Goal: Contribute content: Contribute content

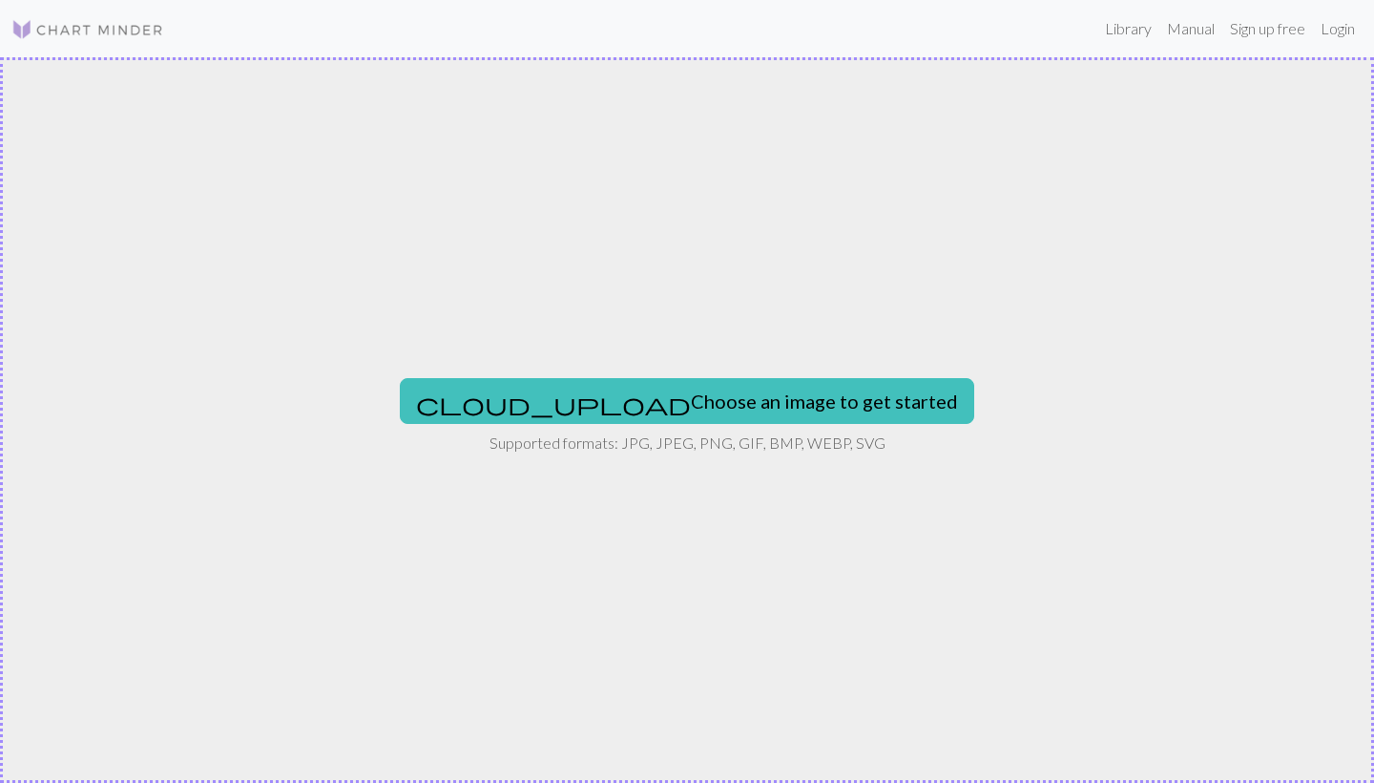
click at [72, 31] on img at bounding box center [87, 29] width 153 height 23
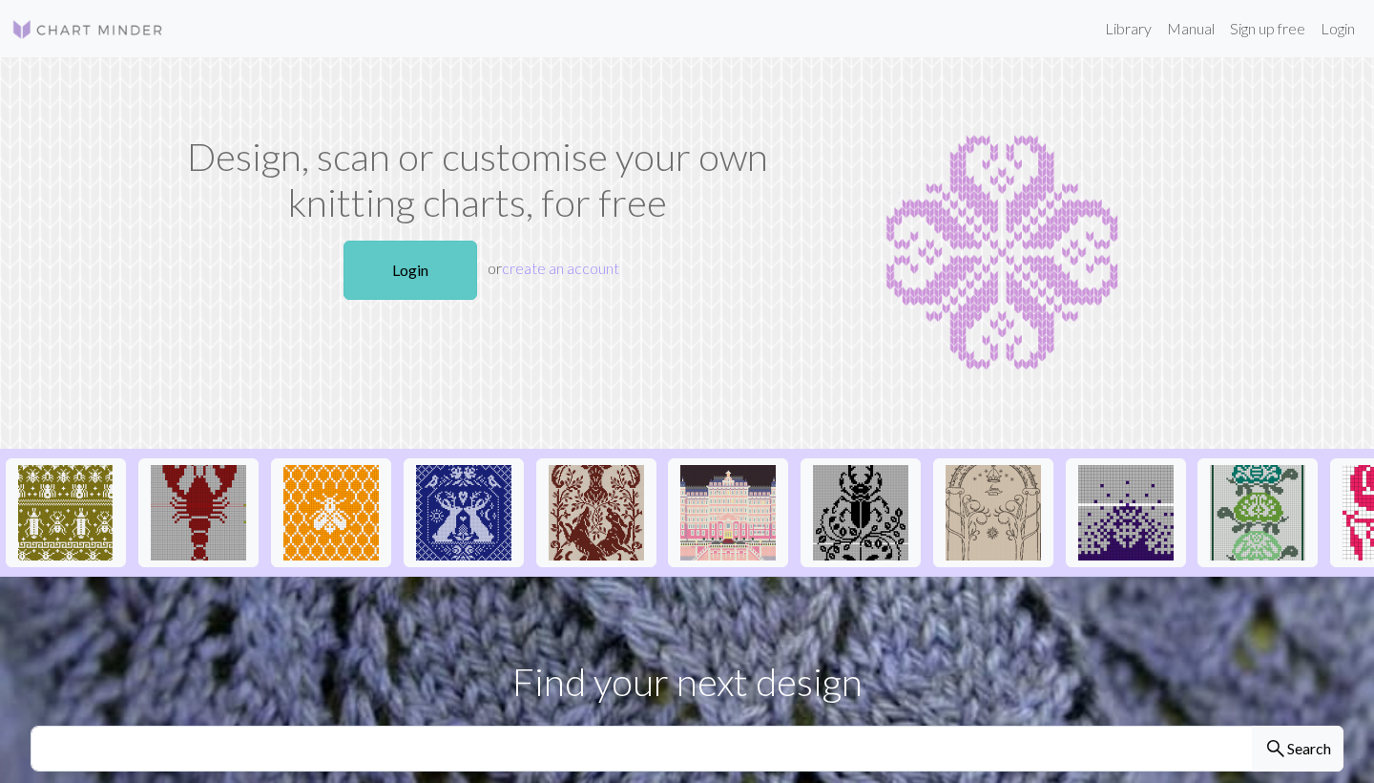
click at [422, 269] on link "Login" at bounding box center [411, 269] width 134 height 59
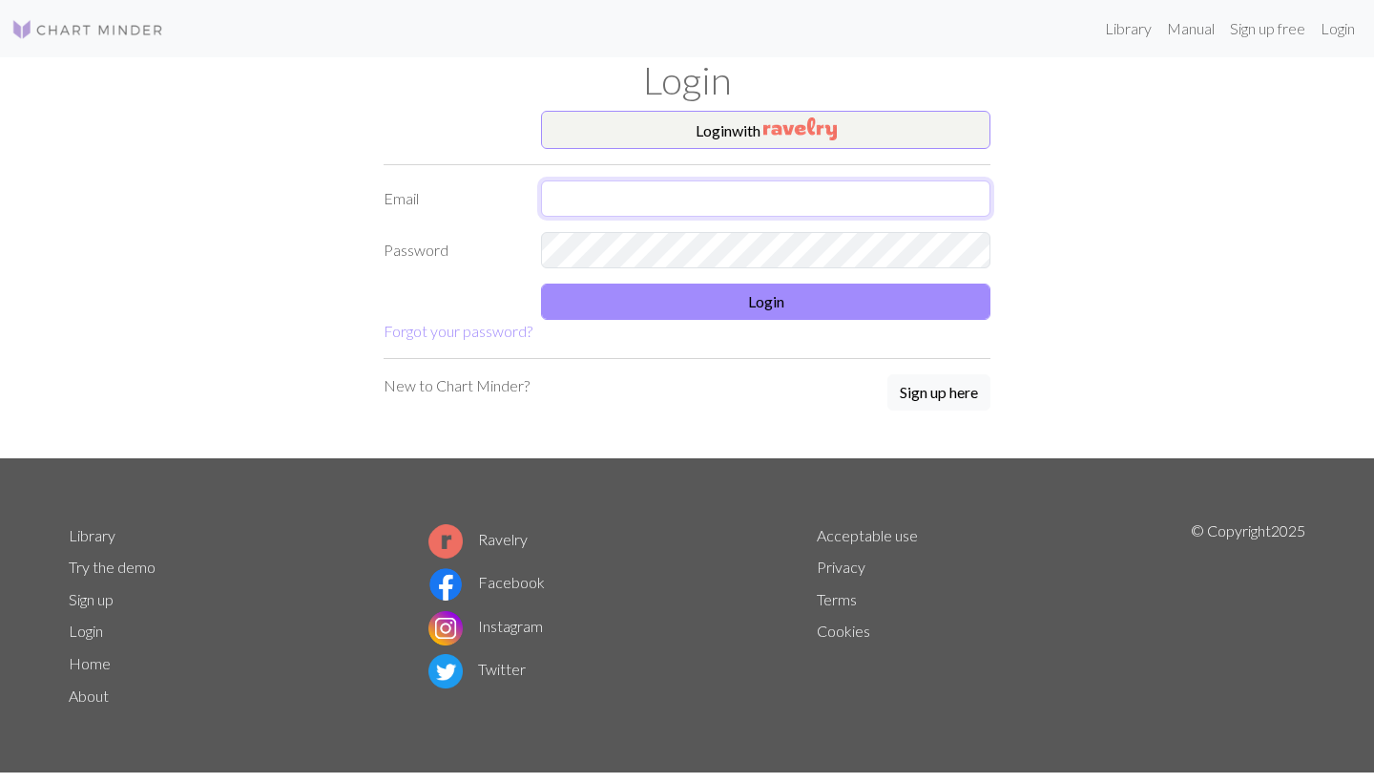
type input "louise@yngri.com"
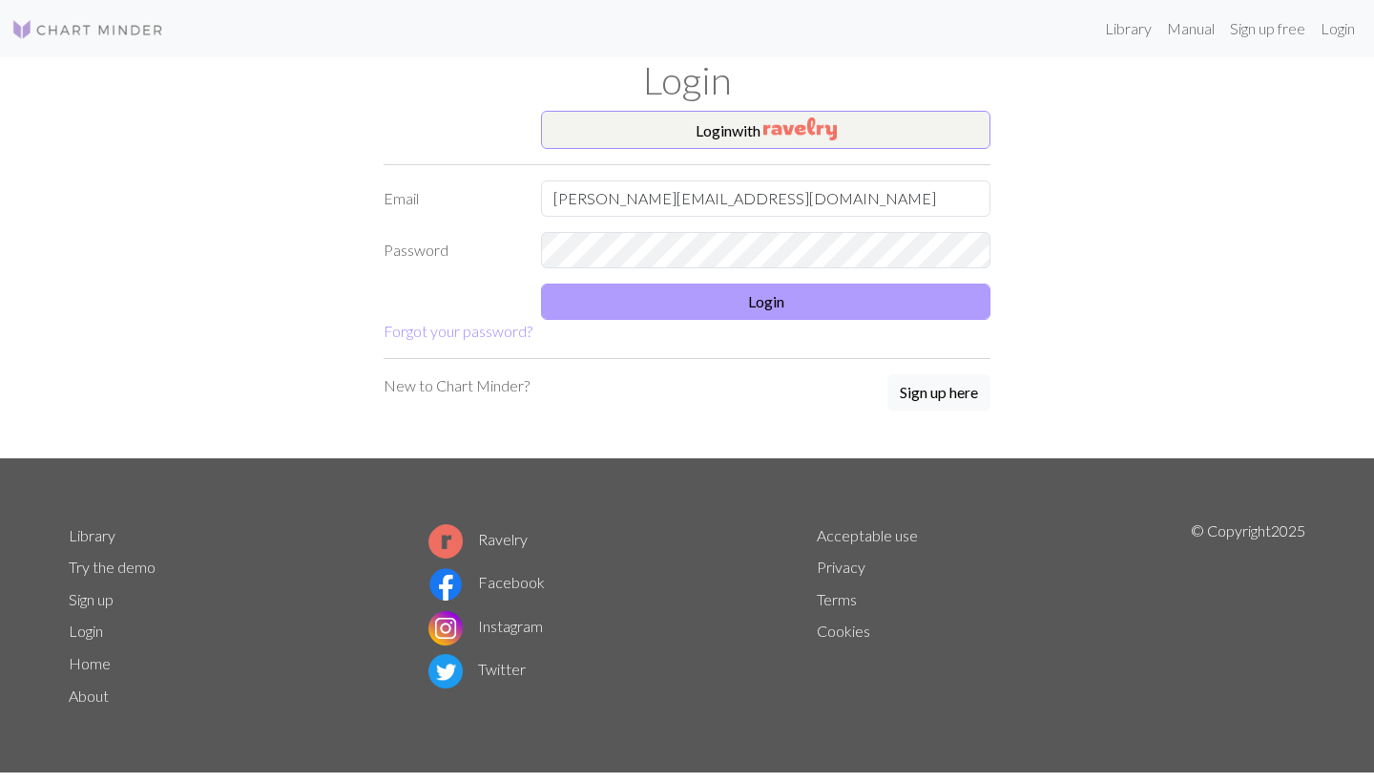
click at [678, 300] on button "Login" at bounding box center [765, 301] width 449 height 36
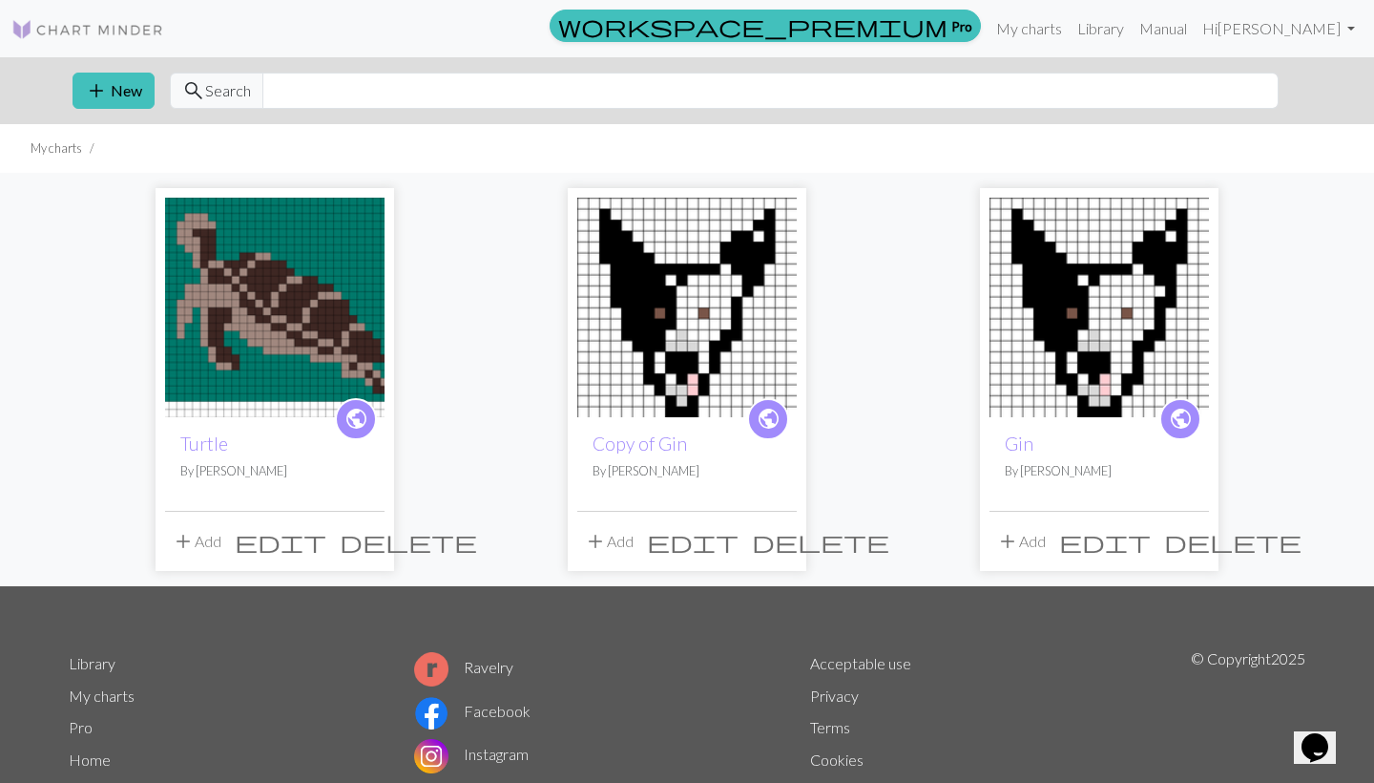
click at [78, 369] on div "public Turtle By Louise add Add edit delete public Copy of Gin By Louise add Ad…" at bounding box center [687, 379] width 1260 height 413
click at [134, 89] on button "add New" at bounding box center [114, 91] width 82 height 36
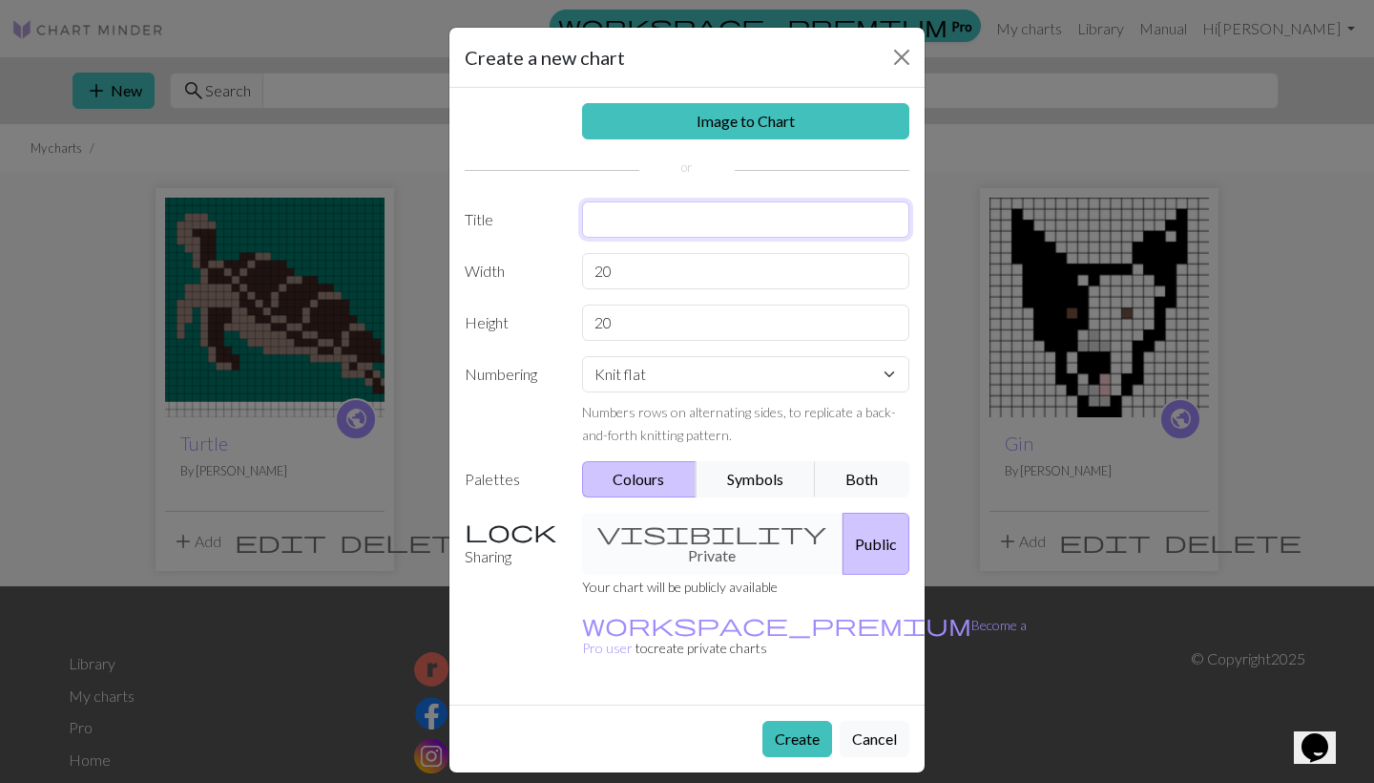
click at [617, 229] on input "text" at bounding box center [746, 219] width 328 height 36
type input "Orca"
click at [662, 275] on input "20" at bounding box center [746, 271] width 328 height 36
type input "2"
type input "33"
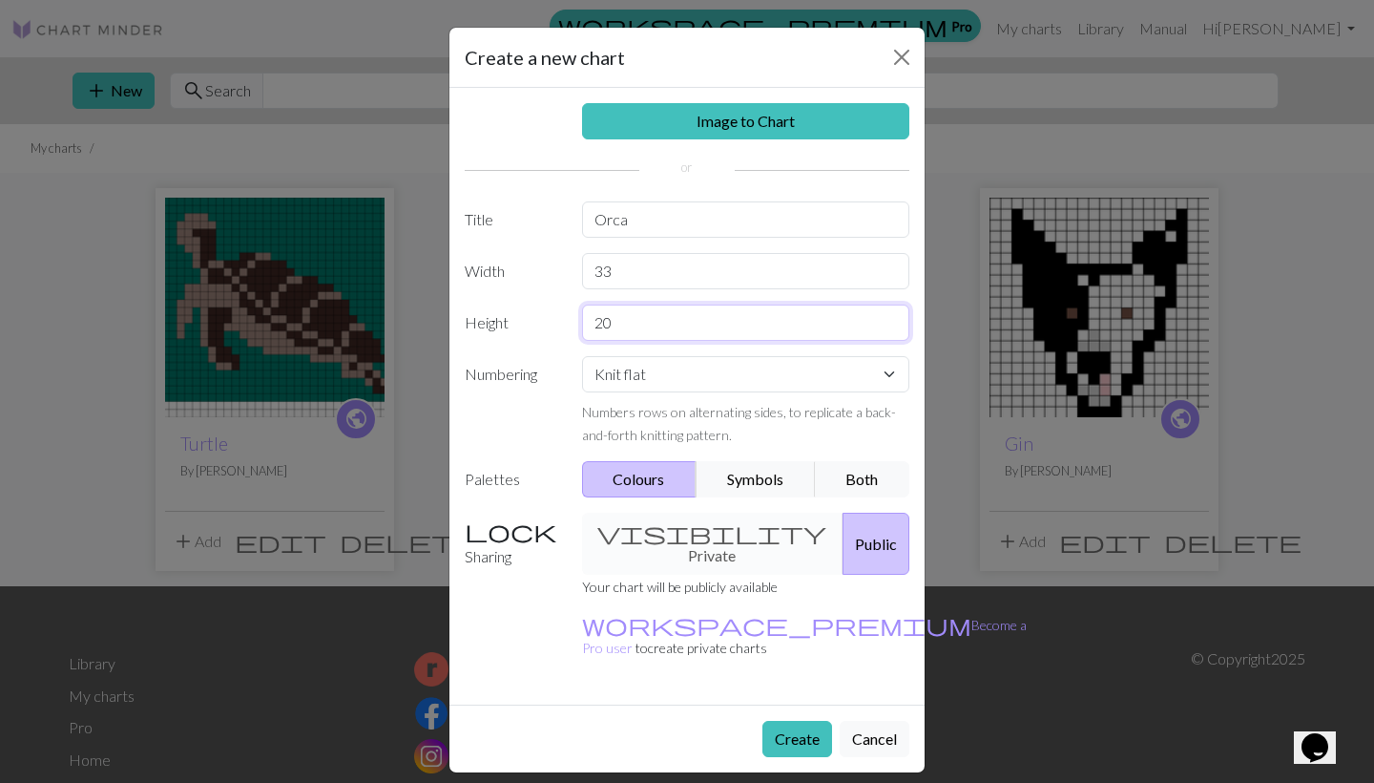
click at [659, 323] on input "20" at bounding box center [746, 322] width 328 height 36
type input "29"
click at [795, 721] on button "Create" at bounding box center [798, 739] width 70 height 36
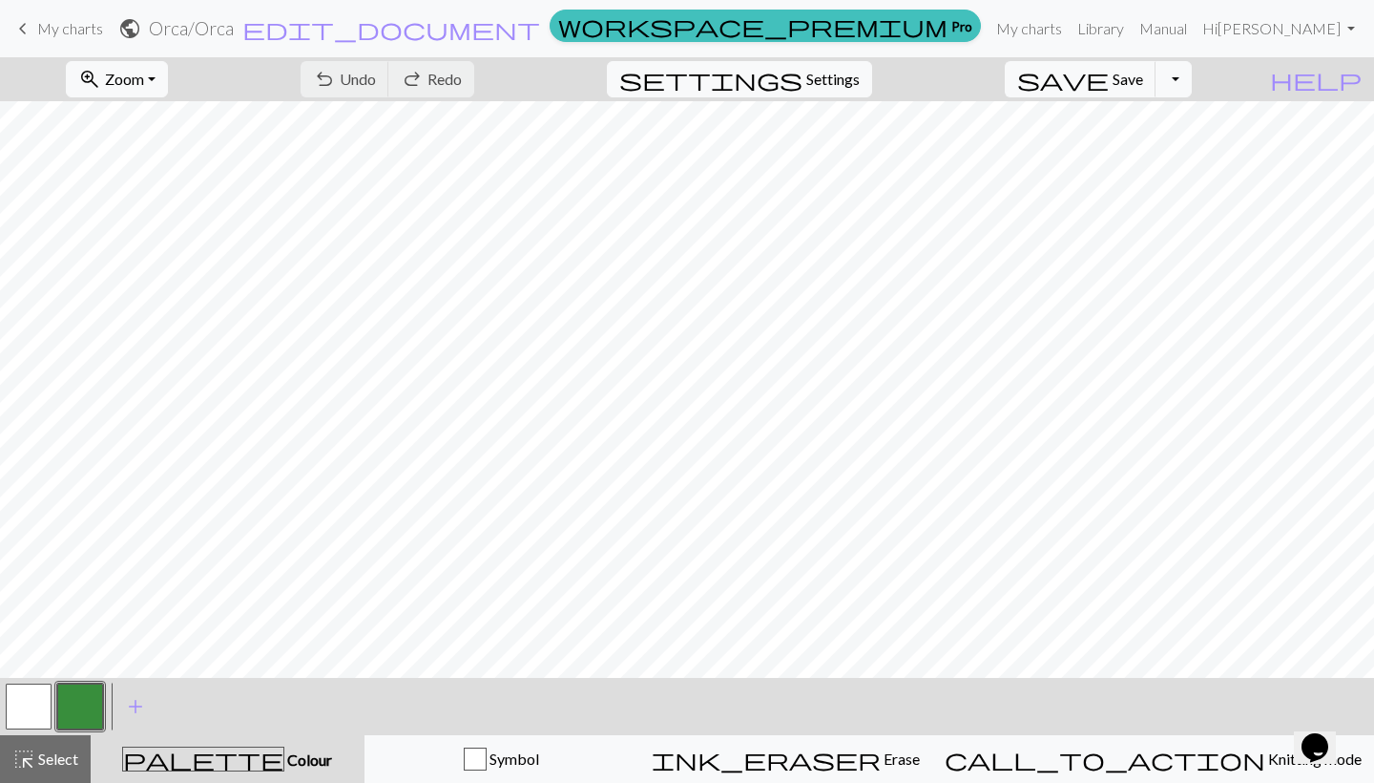
click at [78, 700] on button "button" at bounding box center [80, 706] width 46 height 46
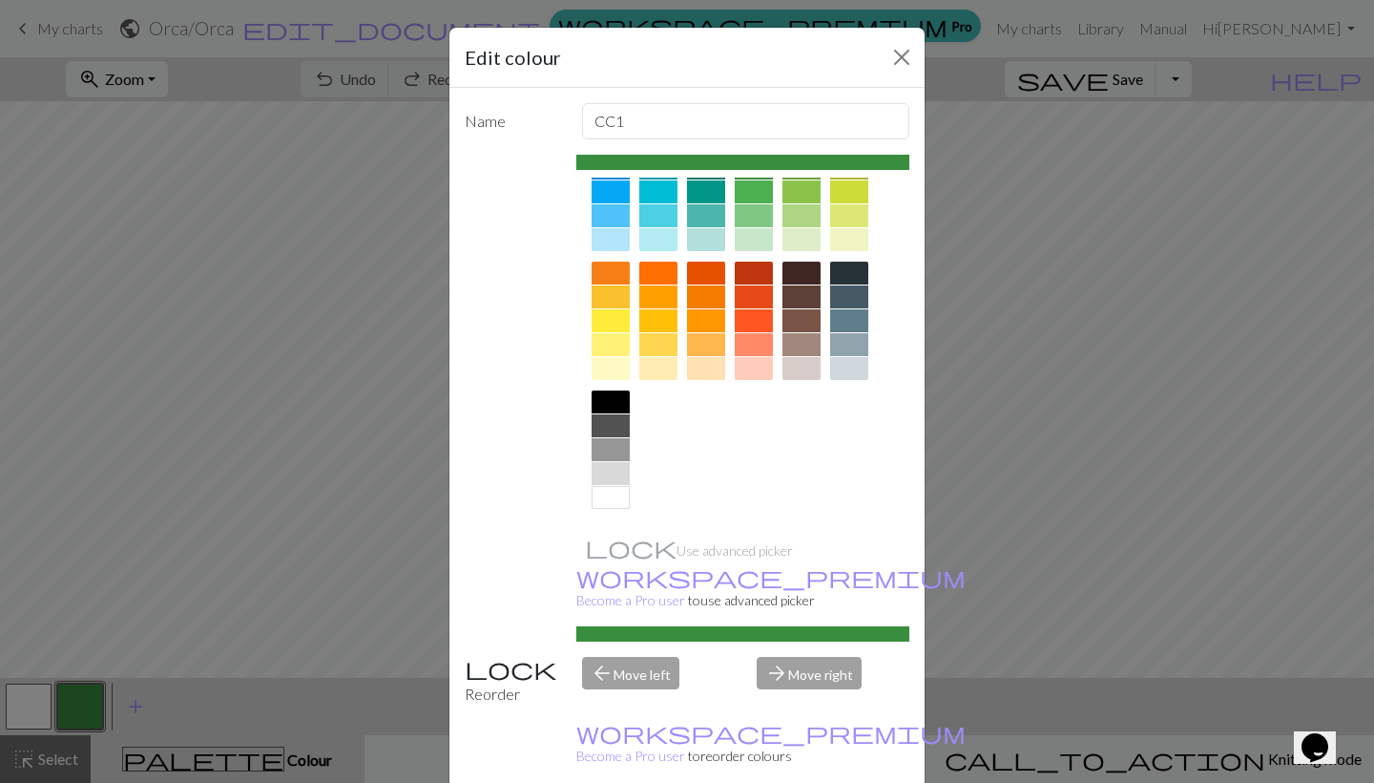
scroll to position [189, 0]
click at [616, 405] on div at bounding box center [611, 401] width 38 height 23
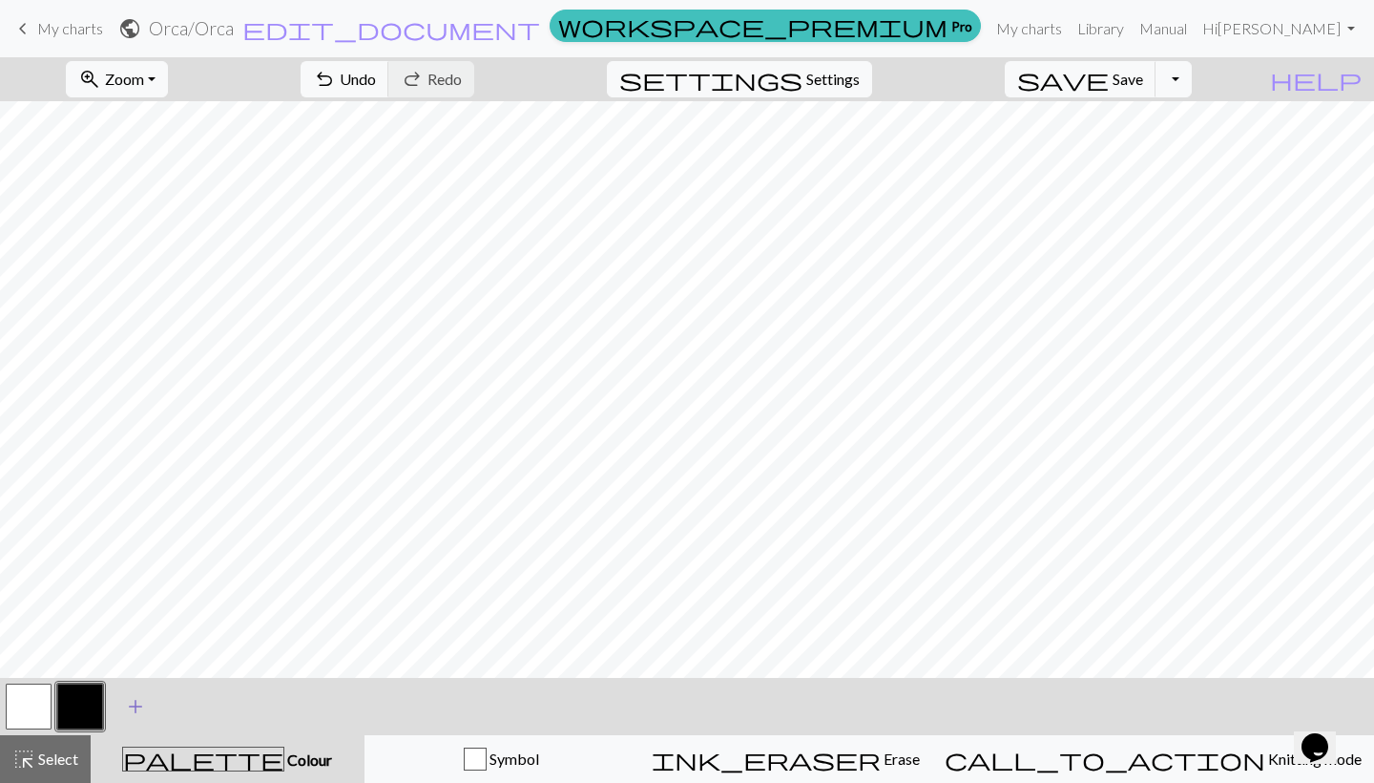
click at [136, 712] on span "add" at bounding box center [135, 706] width 23 height 27
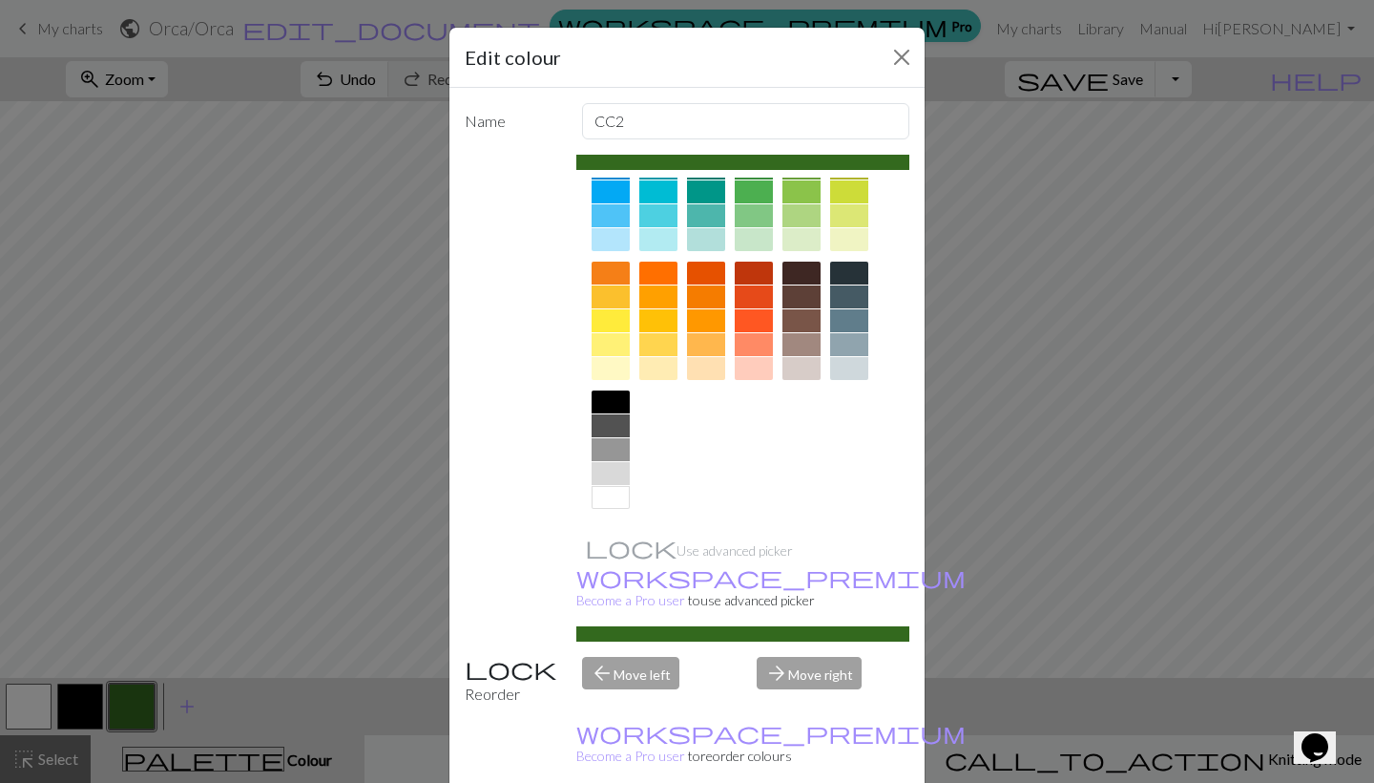
click at [613, 495] on div at bounding box center [611, 497] width 38 height 23
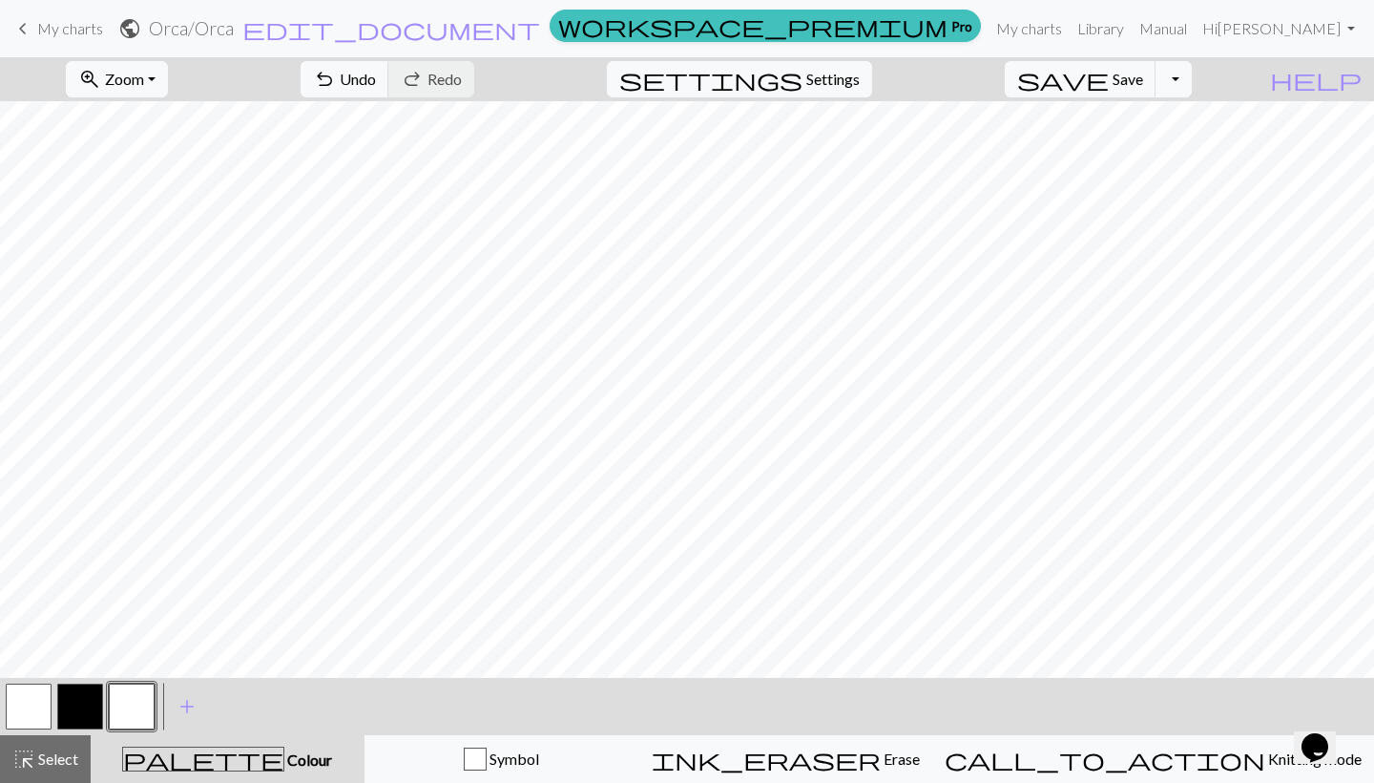
click at [28, 701] on button "button" at bounding box center [29, 706] width 46 height 46
click at [30, 702] on button "button" at bounding box center [29, 706] width 46 height 46
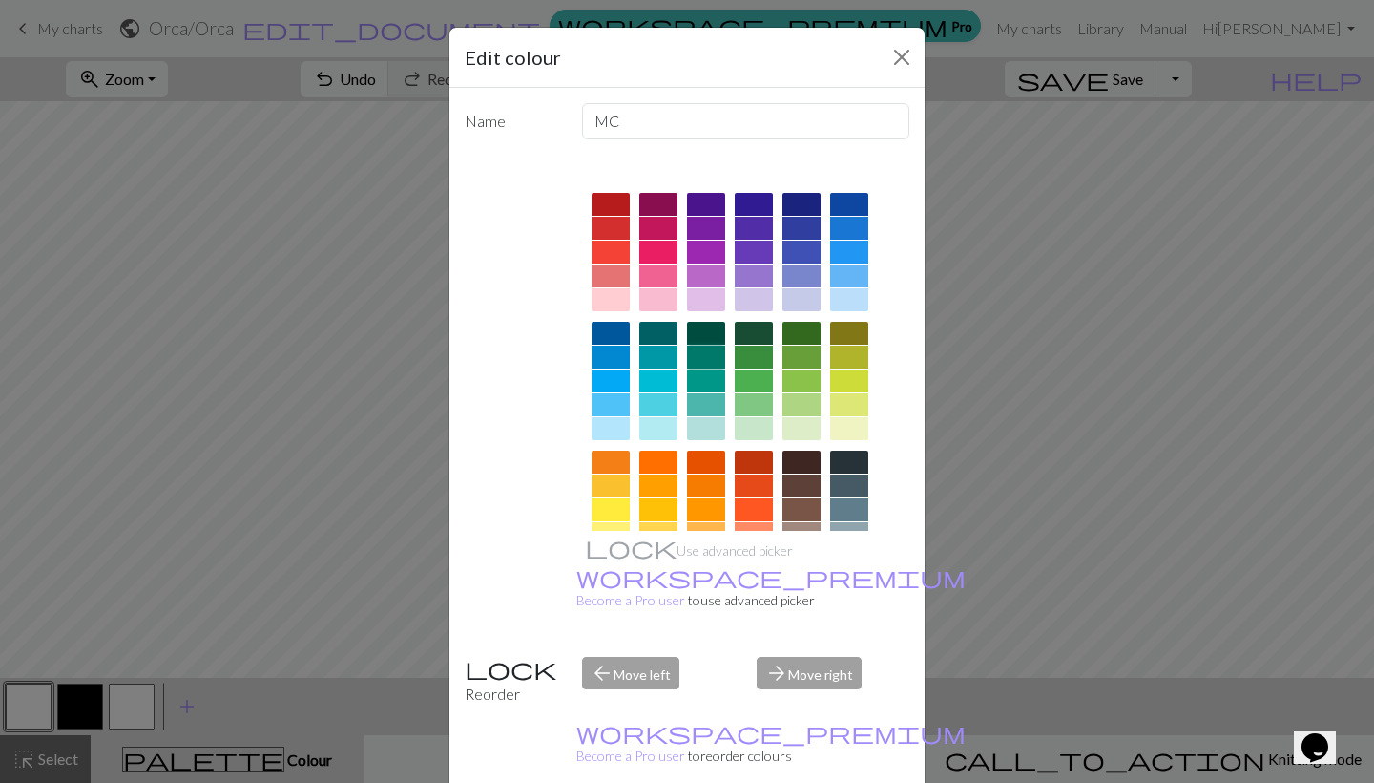
click at [716, 355] on div at bounding box center [706, 356] width 38 height 23
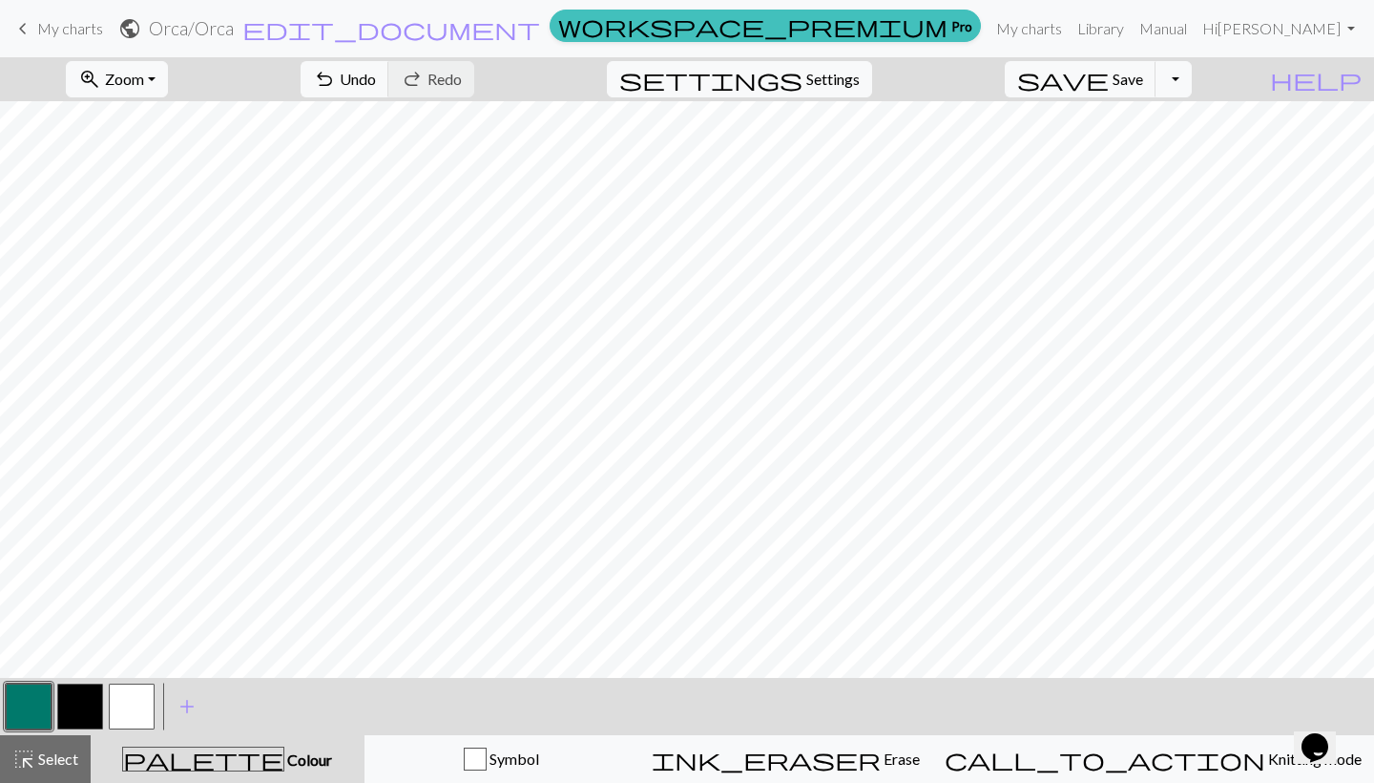
click at [87, 704] on button "button" at bounding box center [80, 706] width 46 height 46
click at [87, 721] on button "button" at bounding box center [80, 706] width 46 height 46
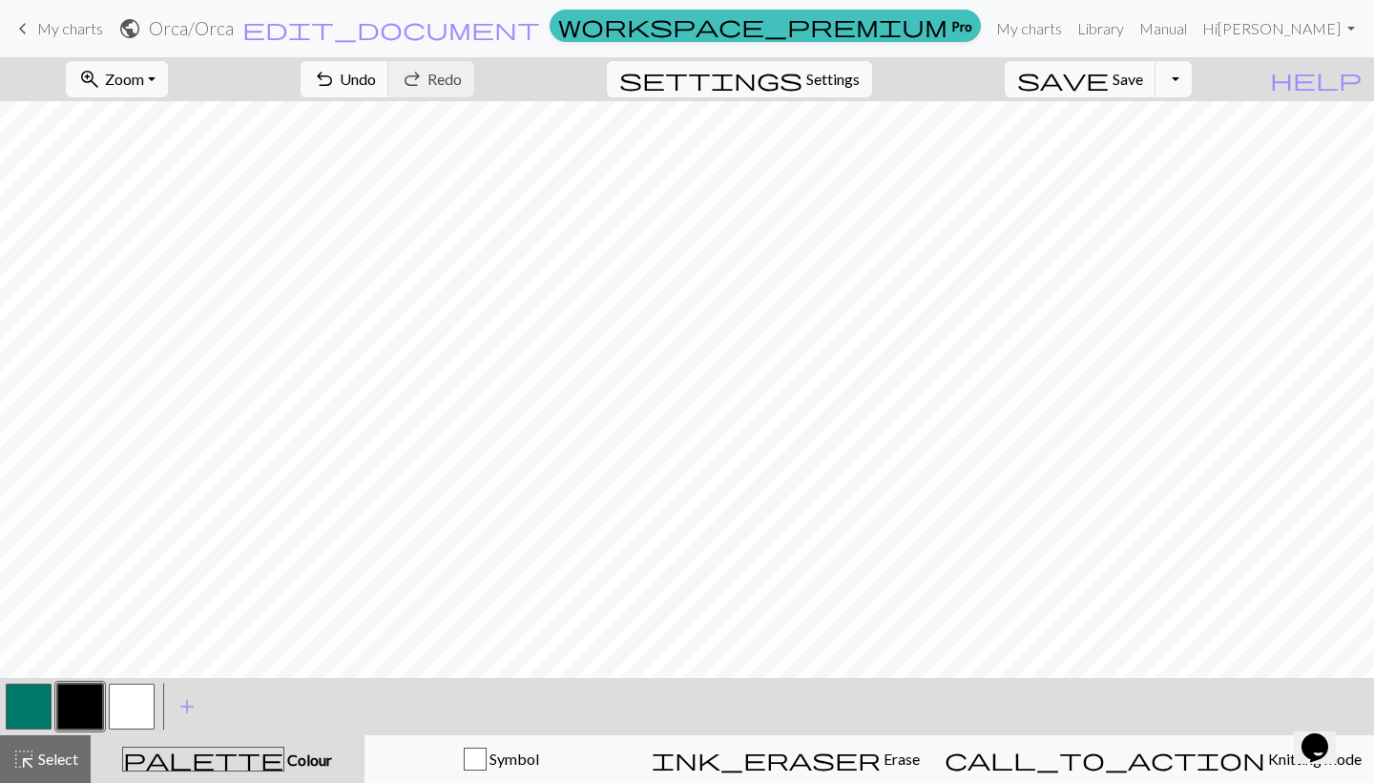
click at [14, 686] on button "button" at bounding box center [29, 706] width 46 height 46
click at [94, 698] on button "button" at bounding box center [80, 706] width 46 height 46
click at [92, 697] on button "button" at bounding box center [80, 706] width 46 height 46
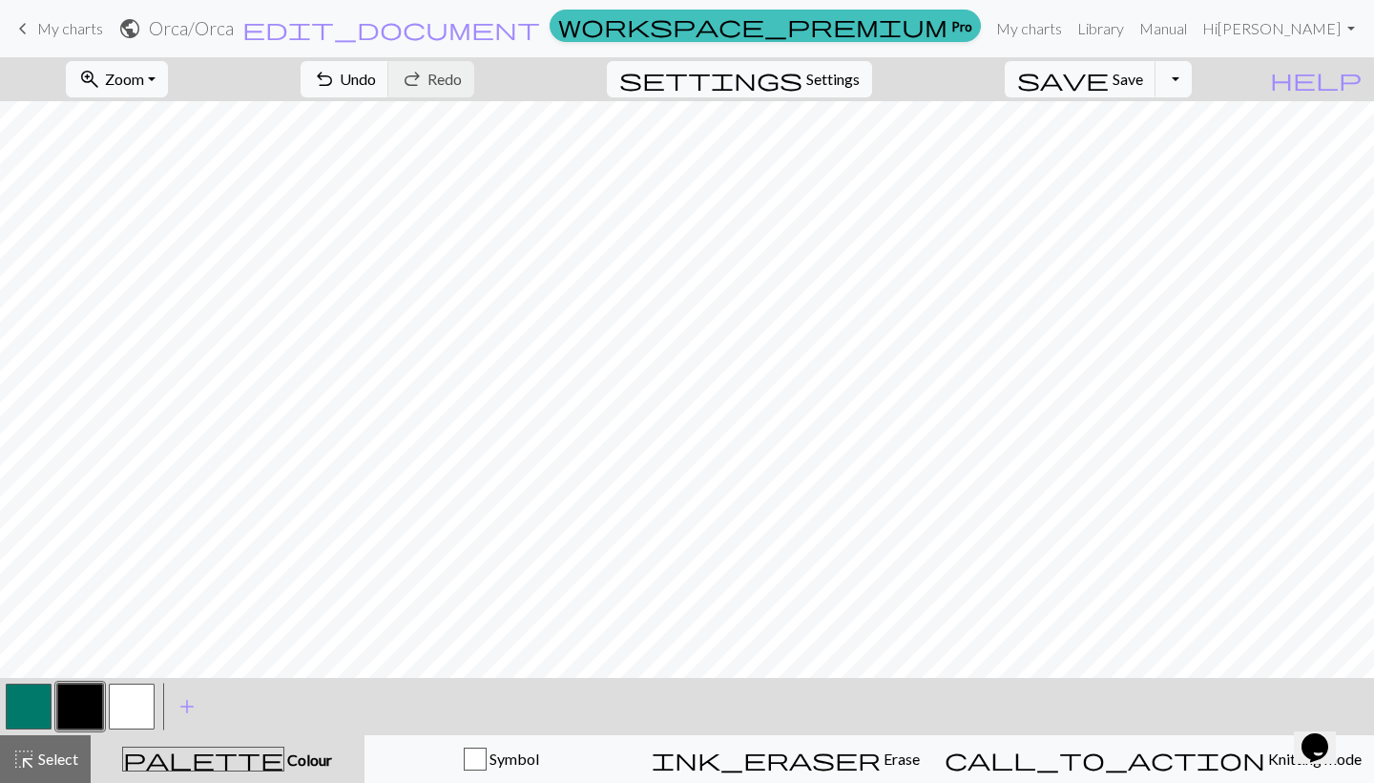
click at [44, 705] on button "button" at bounding box center [29, 706] width 46 height 46
click at [85, 702] on button "button" at bounding box center [80, 706] width 46 height 46
click at [25, 716] on button "button" at bounding box center [29, 706] width 46 height 46
click at [127, 701] on button "button" at bounding box center [132, 706] width 46 height 46
click at [73, 699] on button "button" at bounding box center [80, 706] width 46 height 46
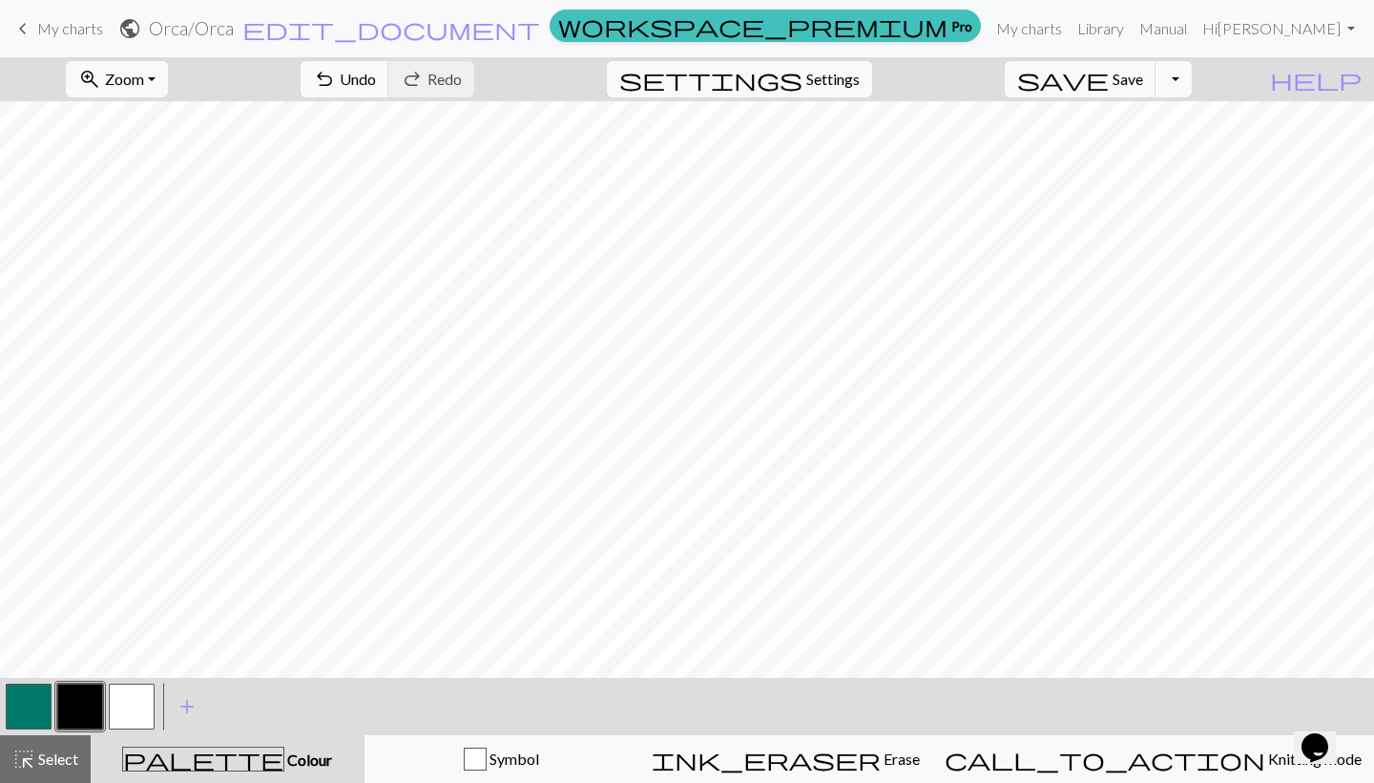
click at [127, 695] on button "button" at bounding box center [132, 706] width 46 height 46
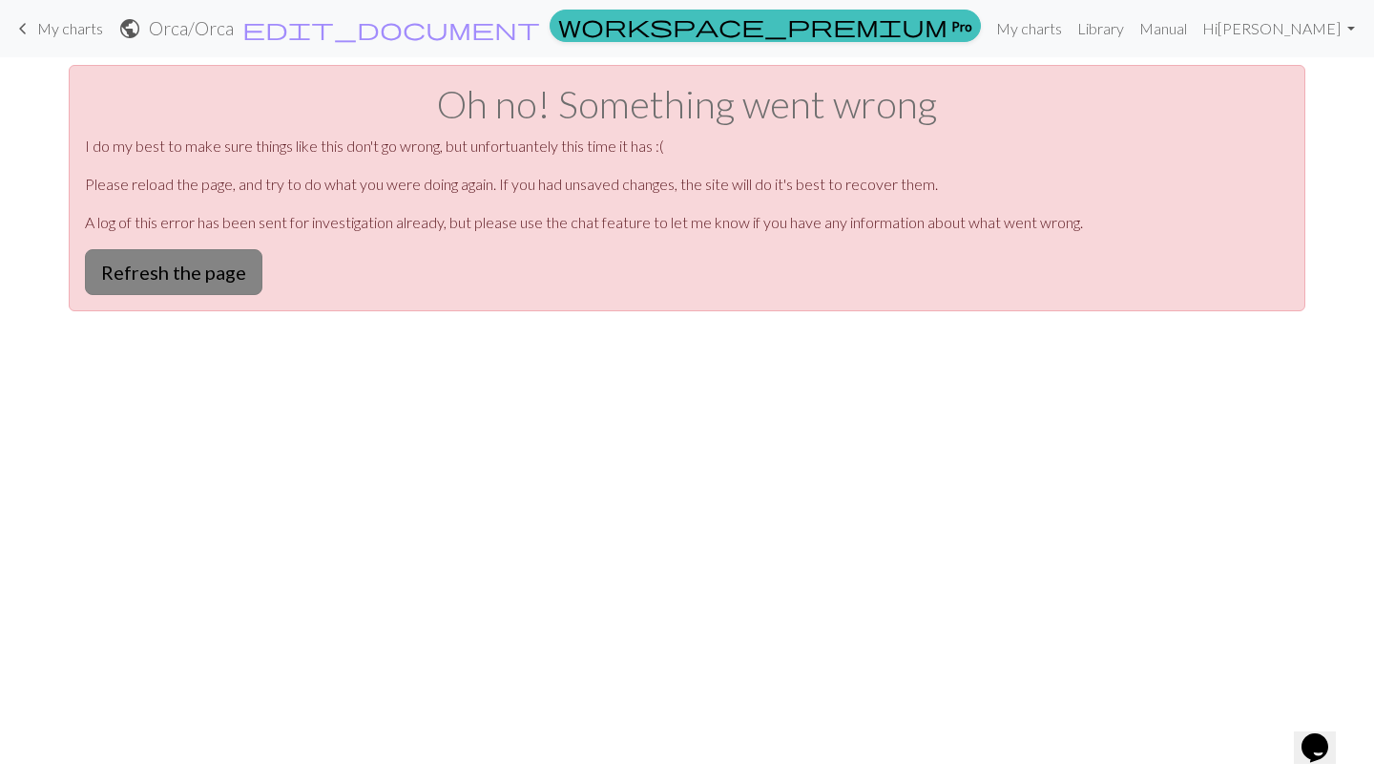
click at [188, 287] on button "Refresh the page" at bounding box center [174, 272] width 178 height 46
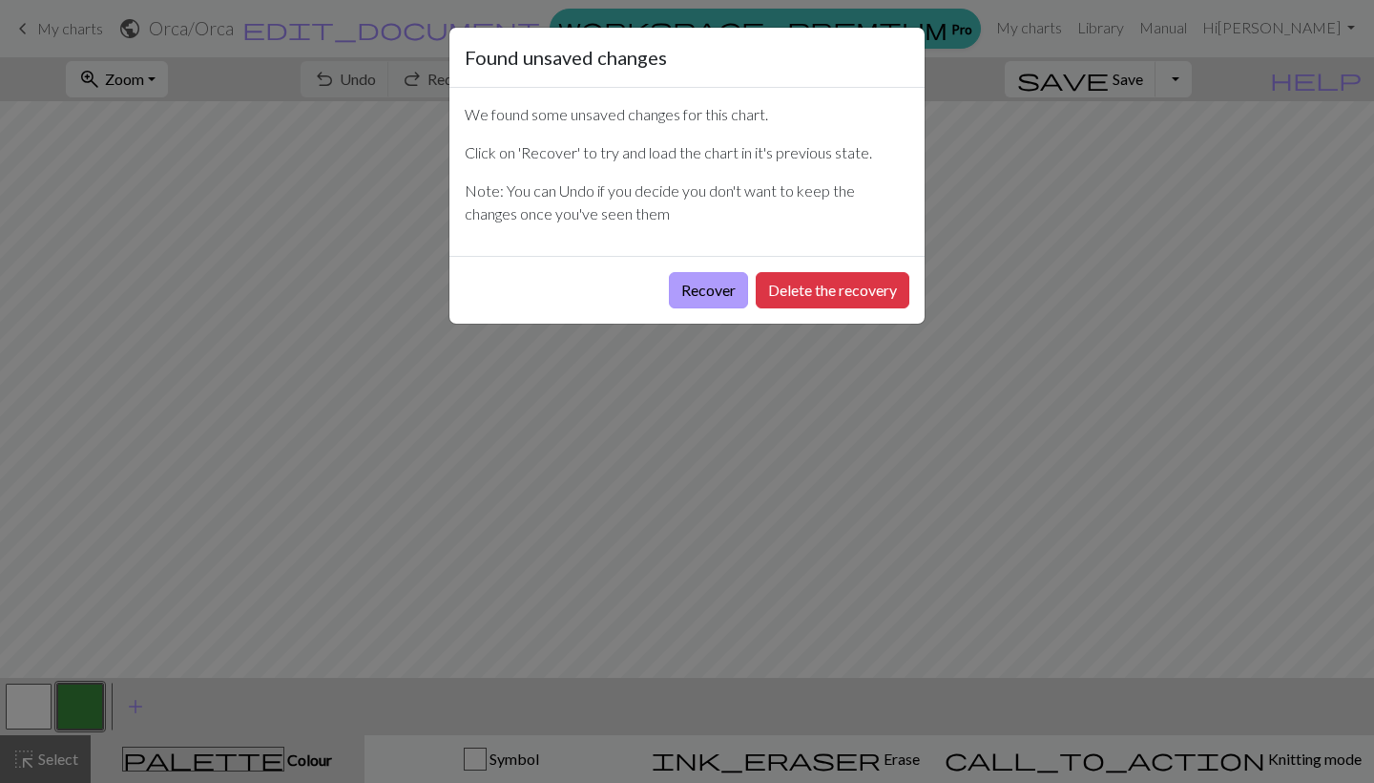
click at [709, 288] on button "Recover" at bounding box center [708, 290] width 79 height 36
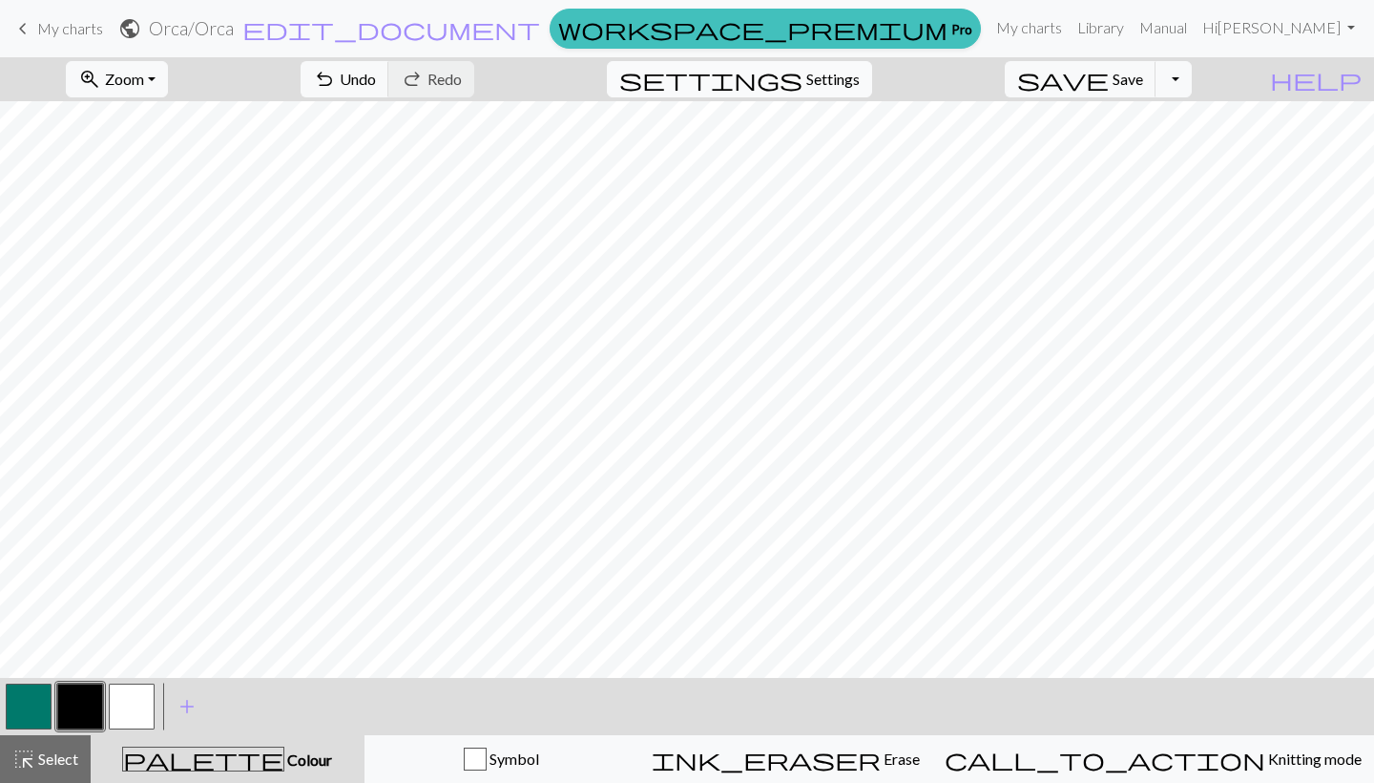
click at [867, 94] on button "settings Settings" at bounding box center [739, 79] width 265 height 36
select select "aran"
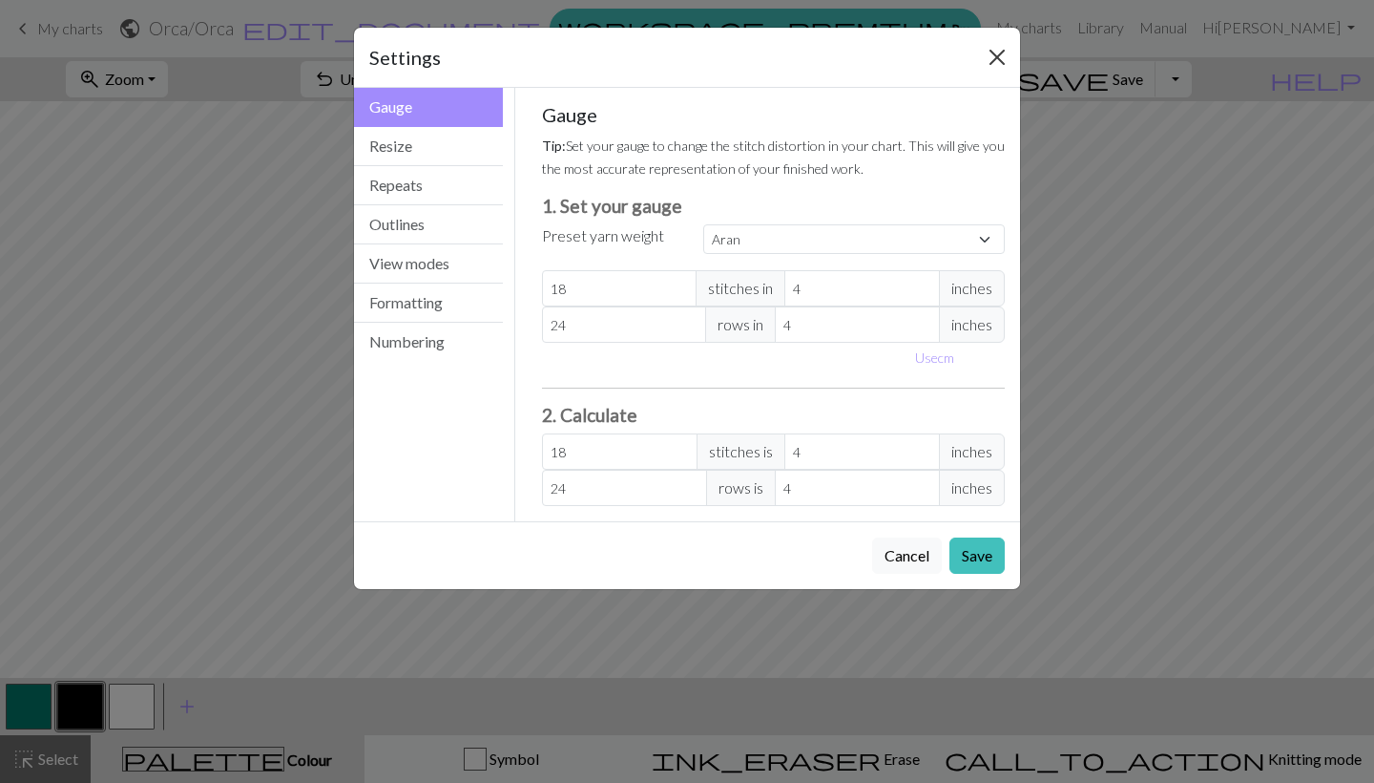
click at [994, 48] on button "Close" at bounding box center [997, 57] width 31 height 31
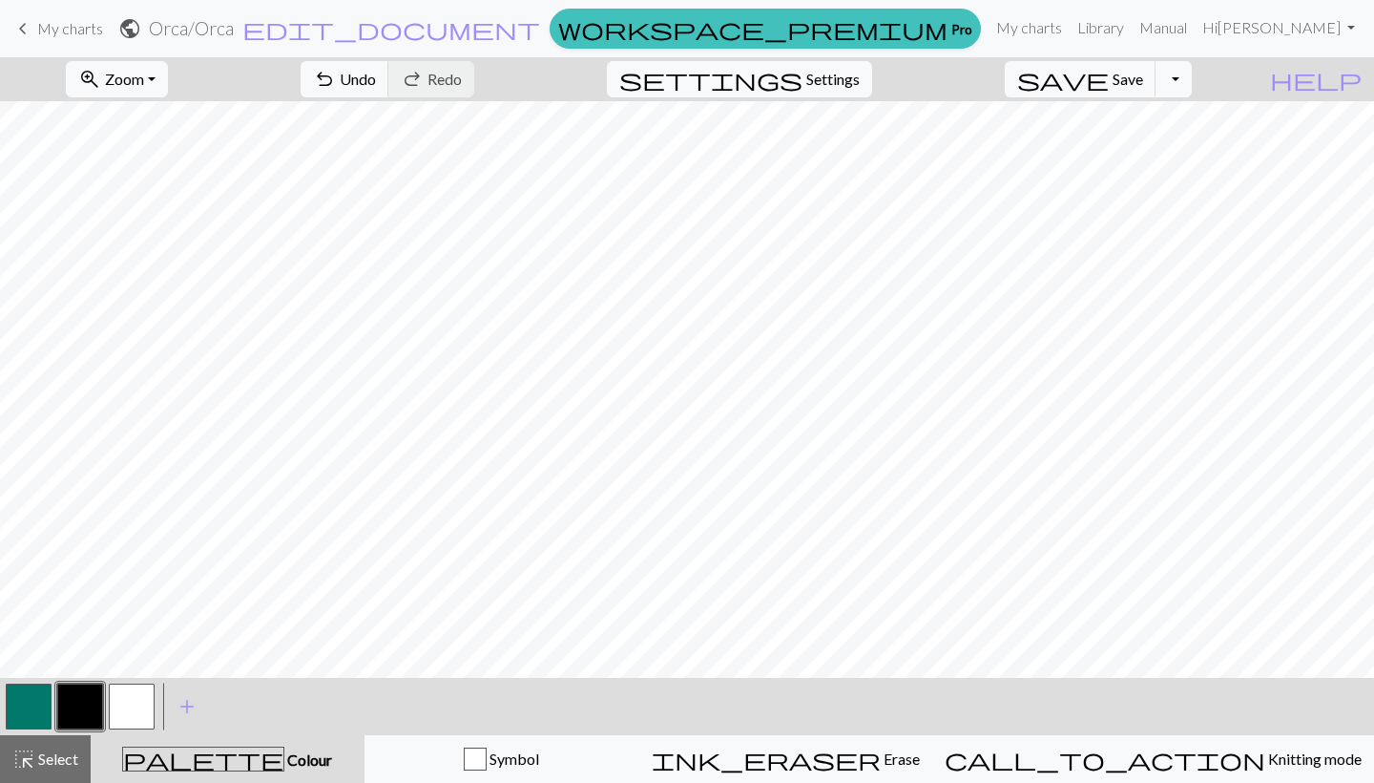
click at [116, 706] on button "button" at bounding box center [132, 706] width 46 height 46
click at [34, 698] on button "button" at bounding box center [29, 706] width 46 height 46
click at [135, 697] on button "button" at bounding box center [132, 706] width 46 height 46
click at [86, 706] on button "button" at bounding box center [80, 706] width 46 height 46
click at [136, 709] on button "button" at bounding box center [132, 706] width 46 height 46
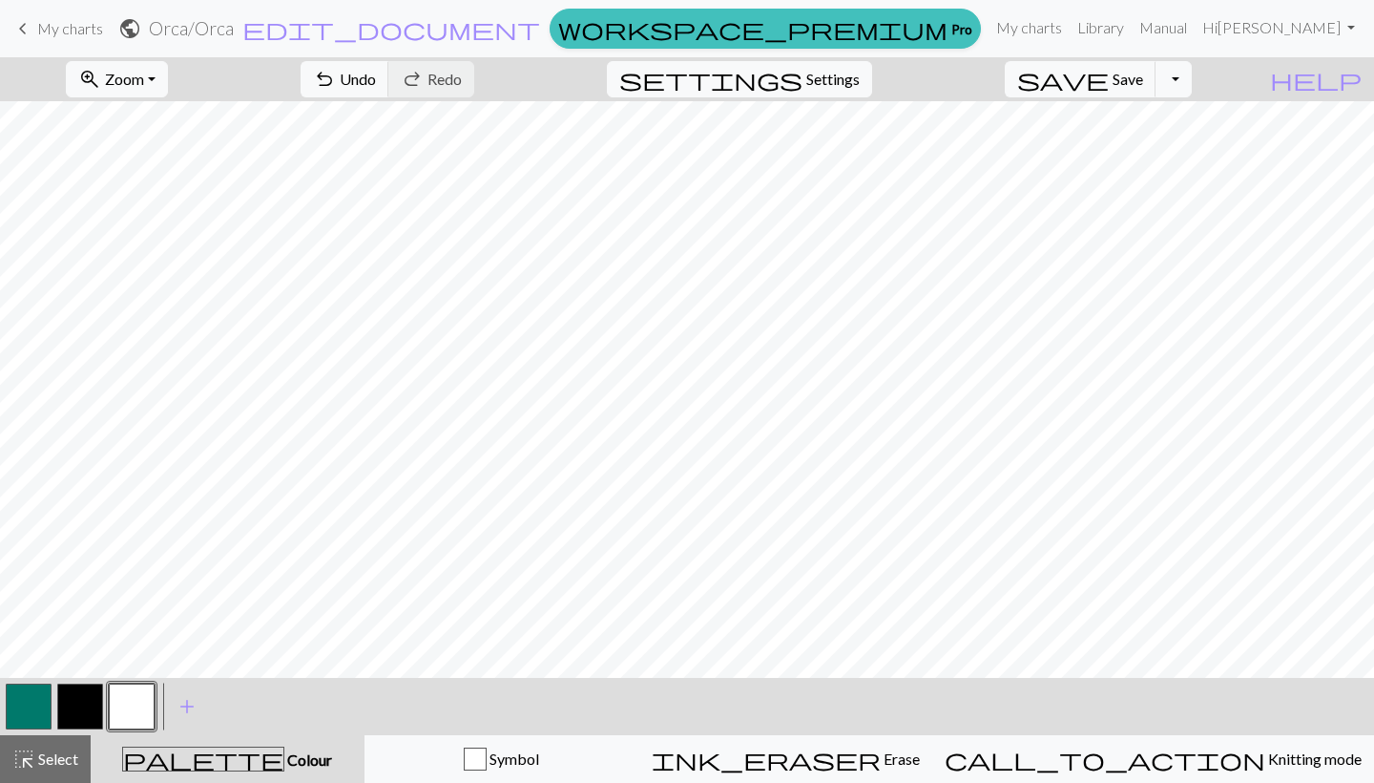
click at [74, 696] on button "button" at bounding box center [80, 706] width 46 height 46
click at [88, 702] on button "button" at bounding box center [80, 706] width 46 height 46
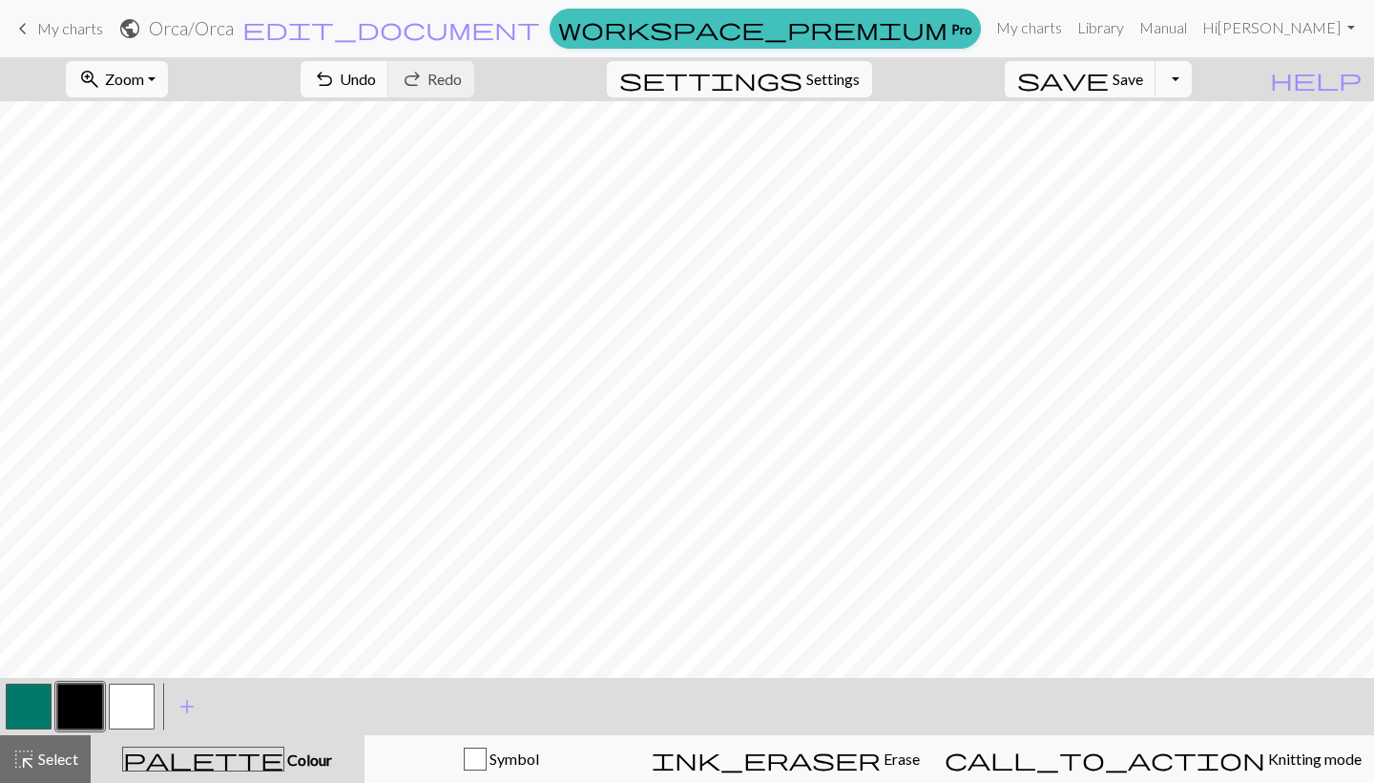
click at [10, 705] on button "button" at bounding box center [29, 706] width 46 height 46
click at [82, 702] on button "button" at bounding box center [80, 706] width 46 height 46
click at [148, 700] on button "button" at bounding box center [132, 706] width 46 height 46
click at [85, 708] on button "button" at bounding box center [80, 706] width 46 height 46
click at [153, 714] on button "button" at bounding box center [132, 706] width 46 height 46
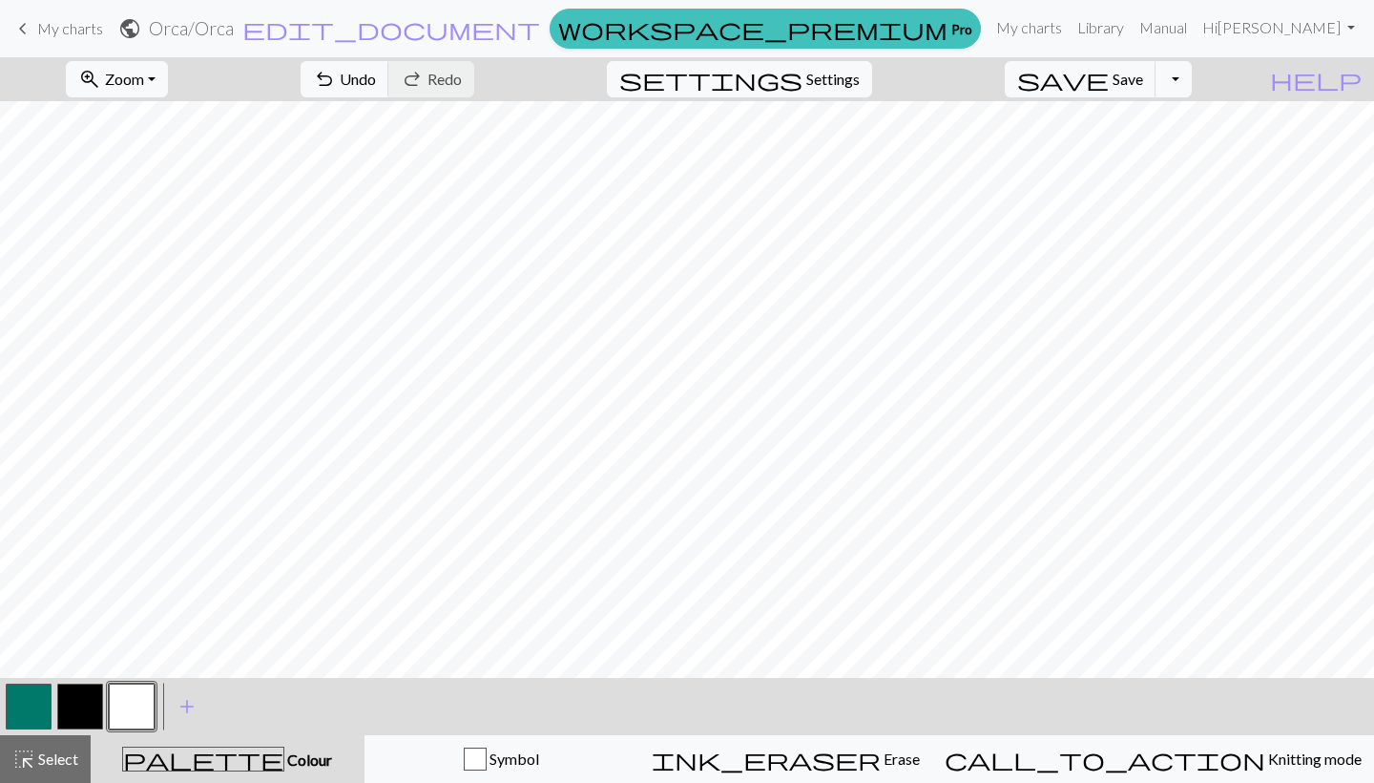
click at [54, 37] on link "keyboard_arrow_left My charts" at bounding box center [57, 28] width 92 height 32
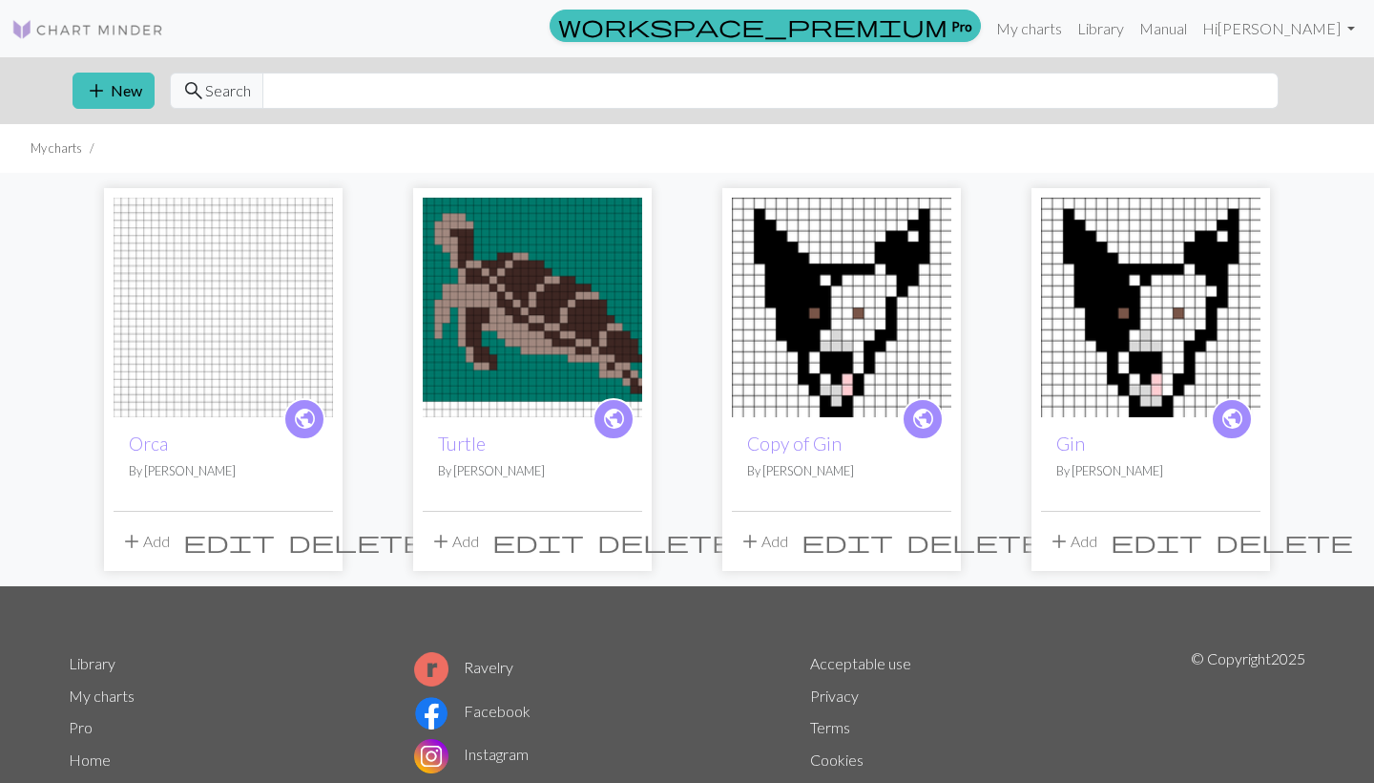
click at [218, 366] on img at bounding box center [223, 307] width 219 height 219
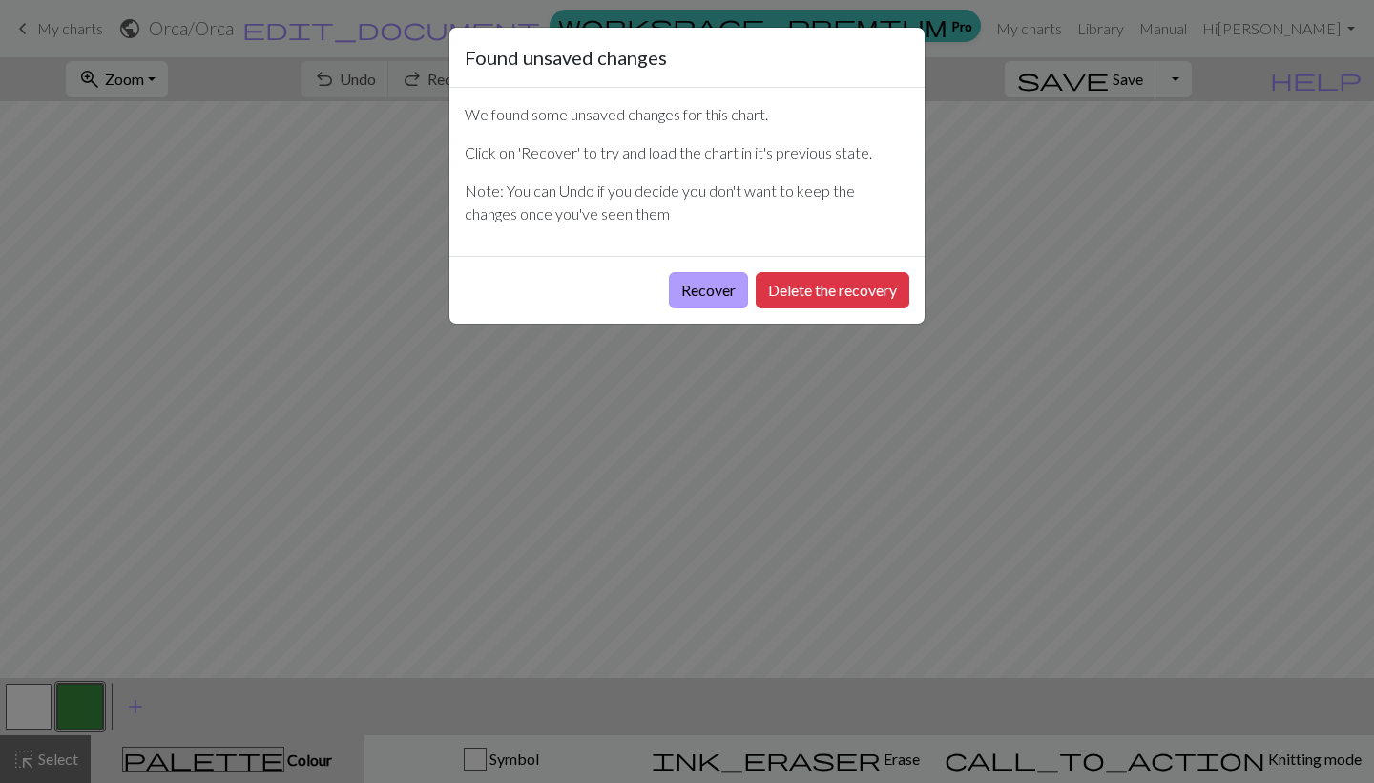
click at [708, 289] on button "Recover" at bounding box center [708, 290] width 79 height 36
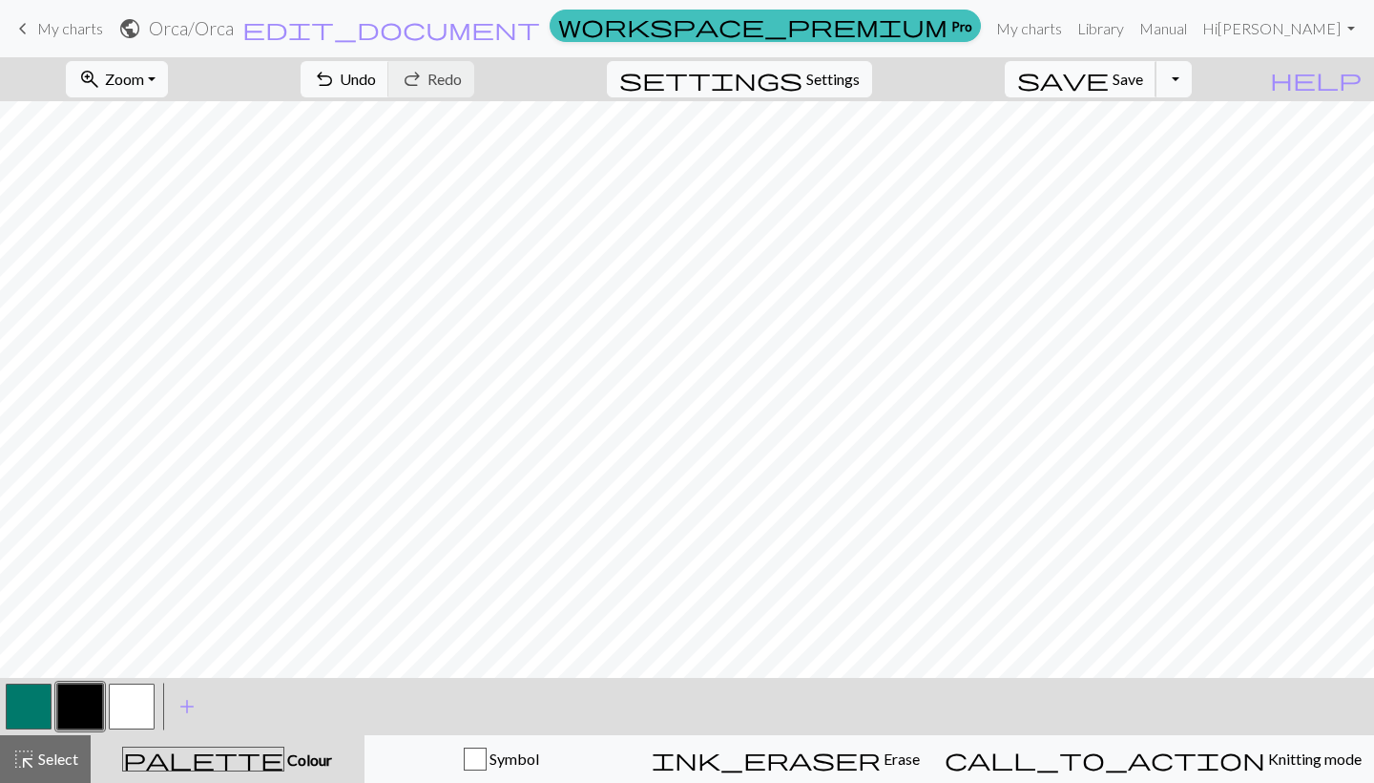
click at [1154, 91] on button "save Save Save" at bounding box center [1081, 79] width 152 height 36
click at [45, 15] on link "keyboard_arrow_left My charts" at bounding box center [57, 28] width 92 height 32
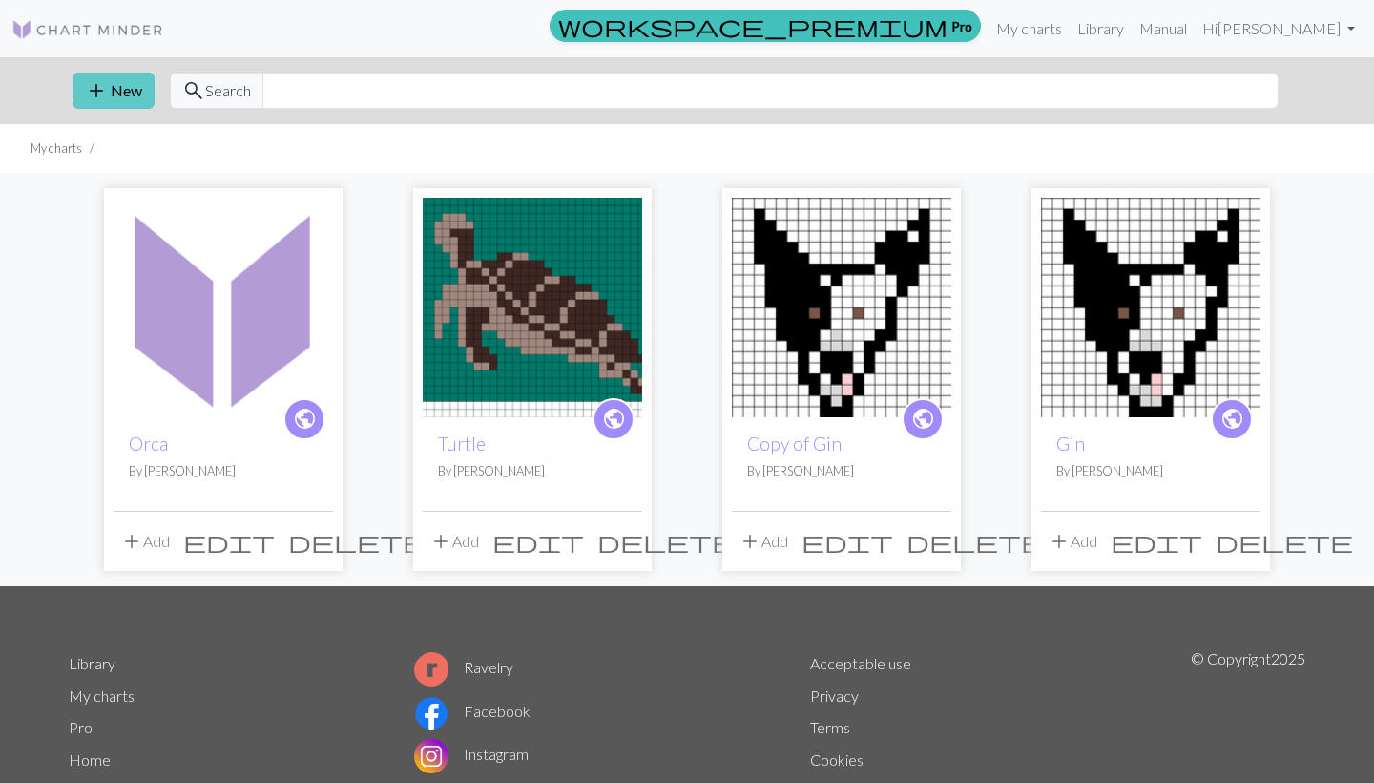
click at [111, 87] on button "add New" at bounding box center [114, 91] width 82 height 36
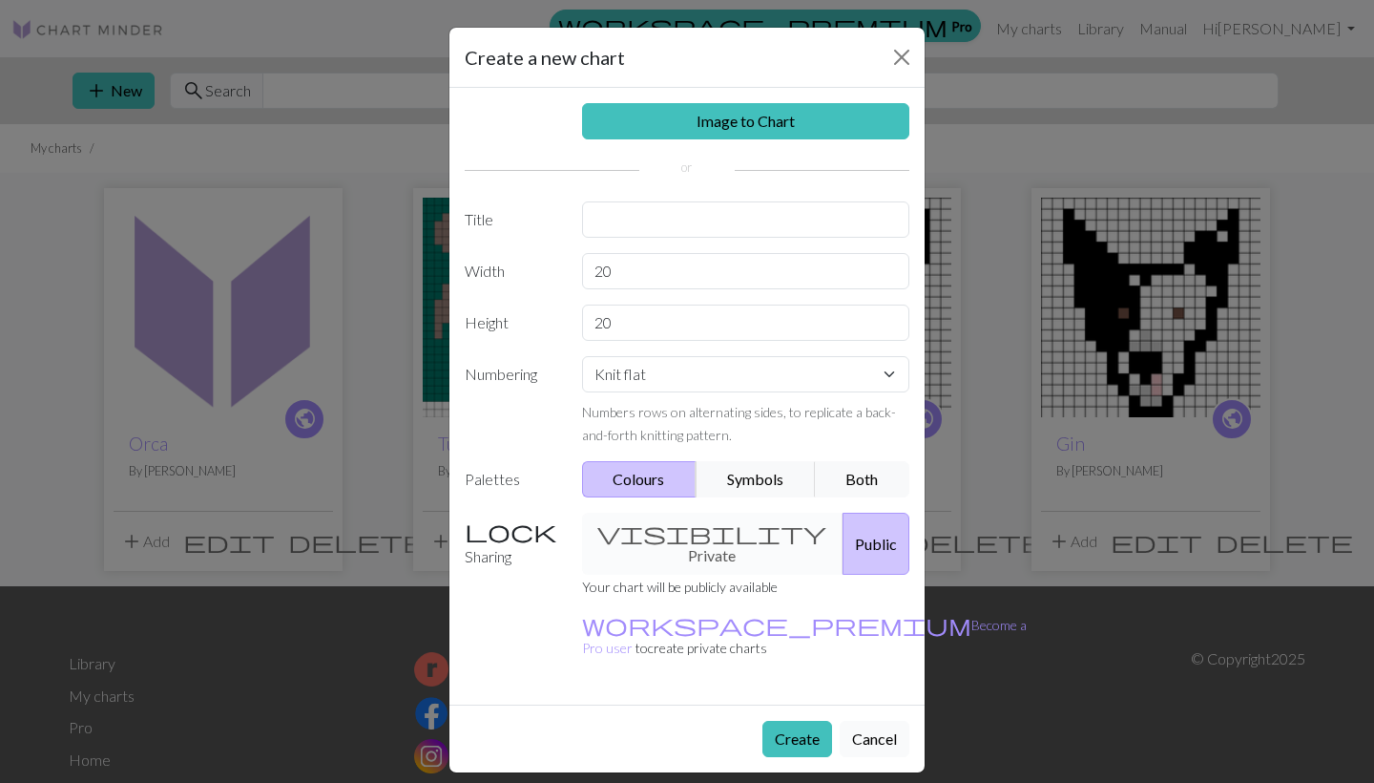
click at [867, 721] on button "Cancel" at bounding box center [875, 739] width 70 height 36
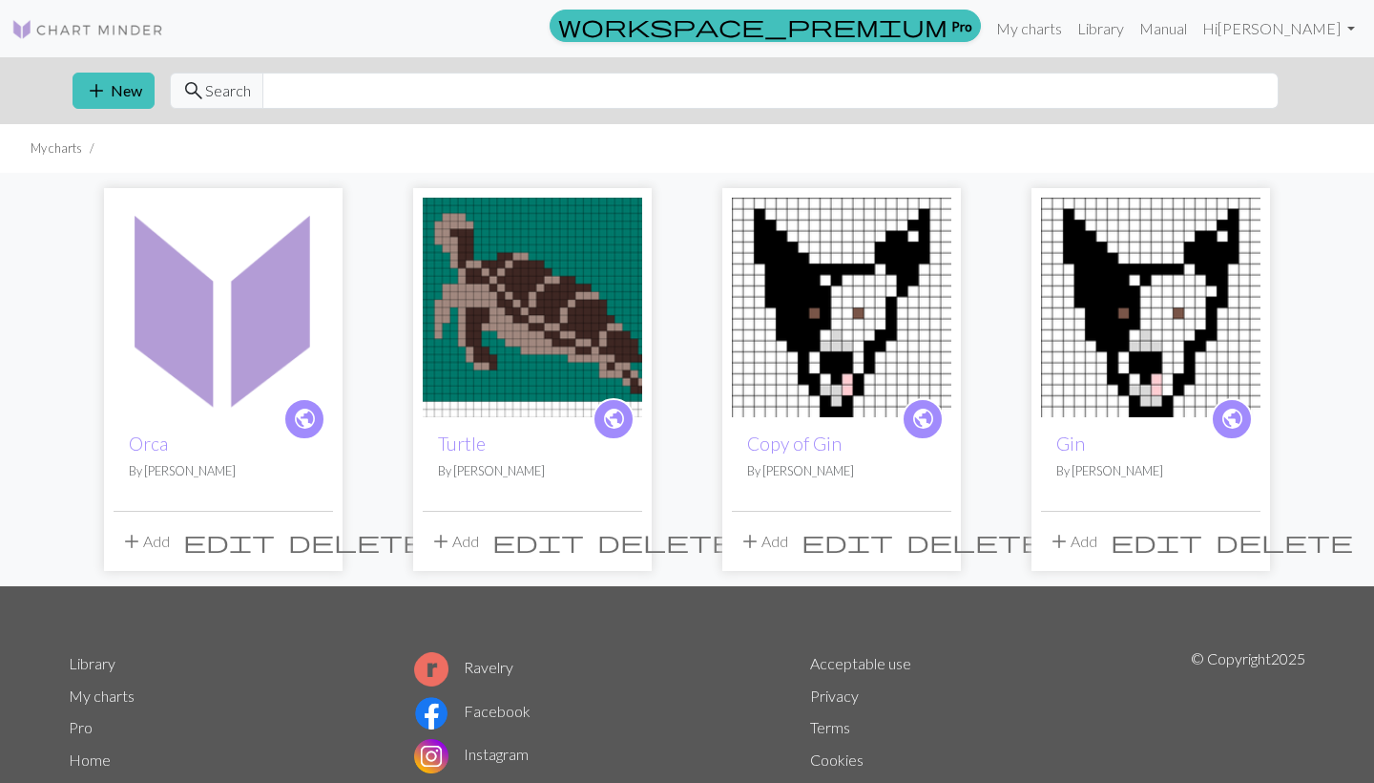
click at [543, 409] on img at bounding box center [532, 307] width 219 height 219
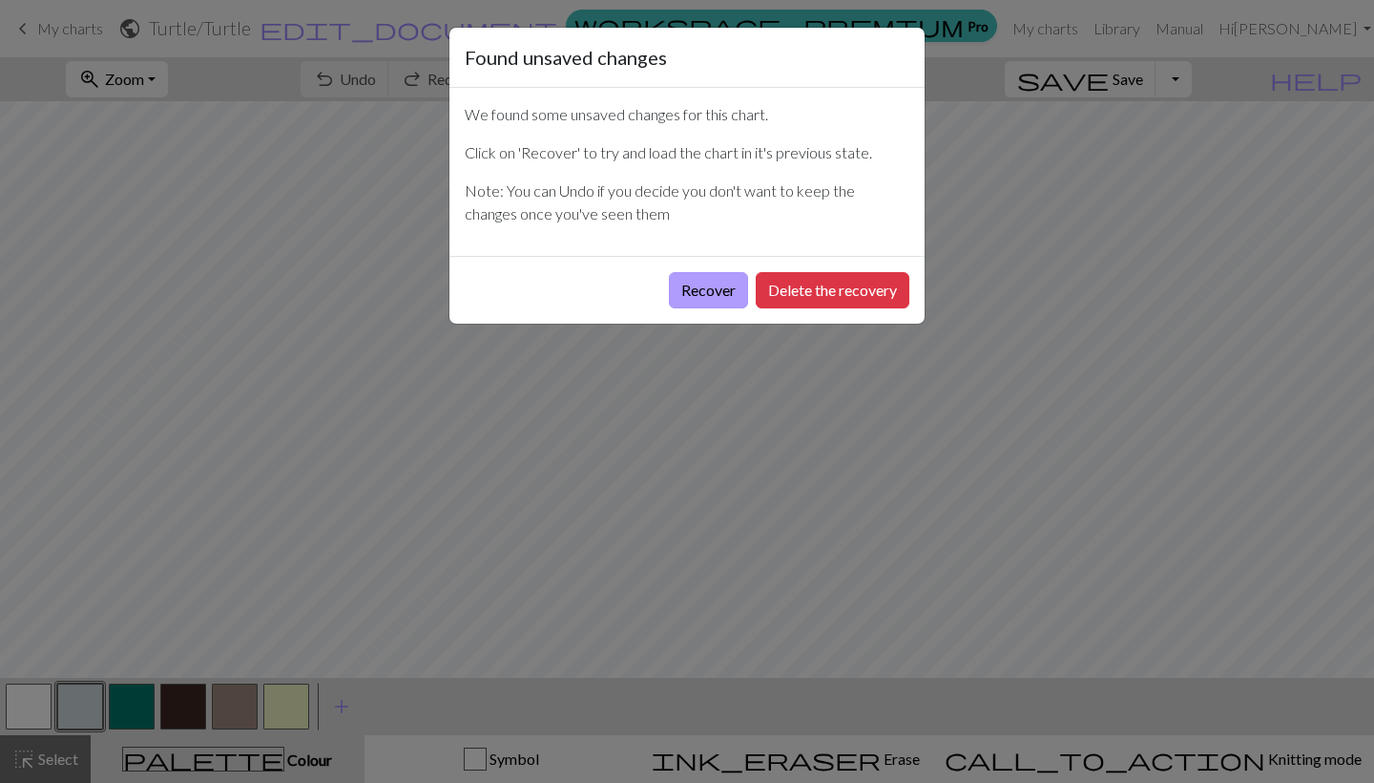
click at [713, 286] on button "Recover" at bounding box center [708, 290] width 79 height 36
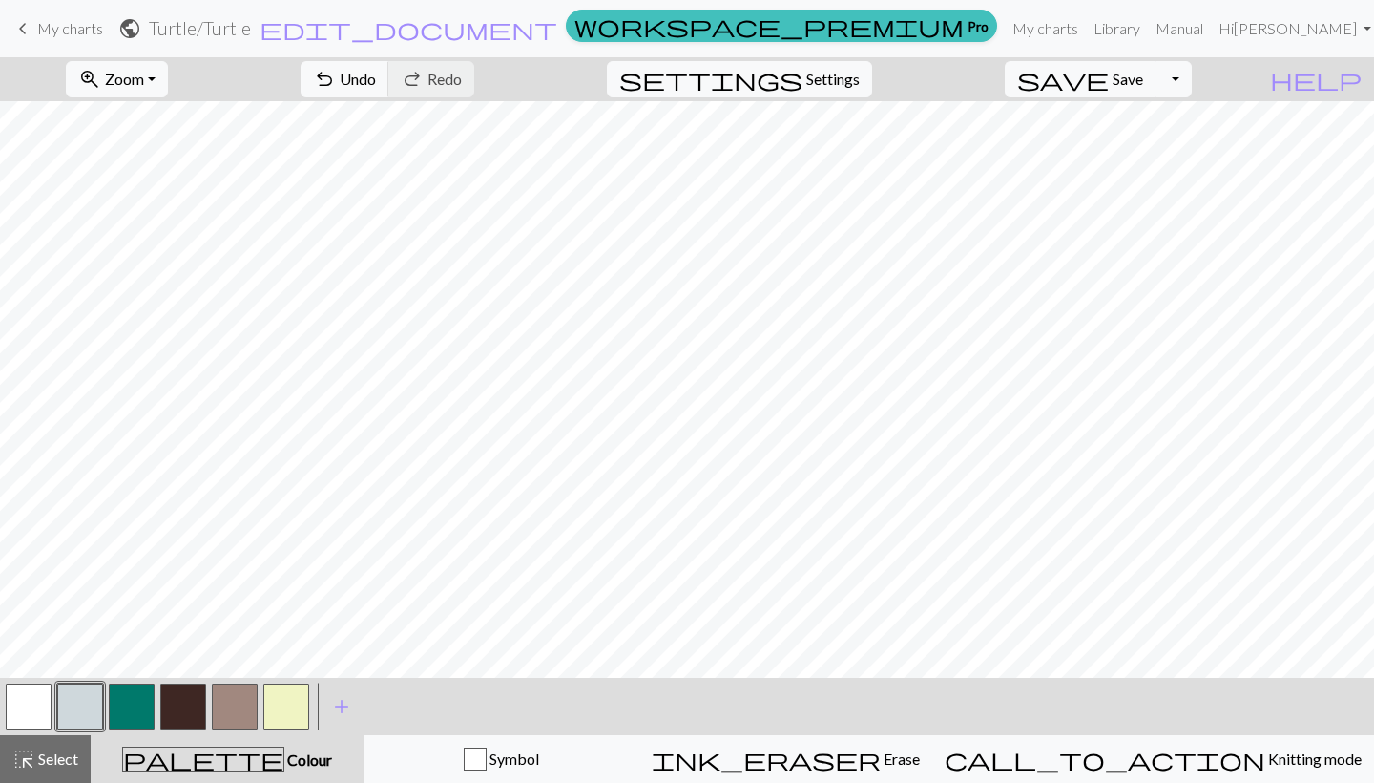
click at [63, 44] on link "keyboard_arrow_left My charts" at bounding box center [57, 28] width 92 height 32
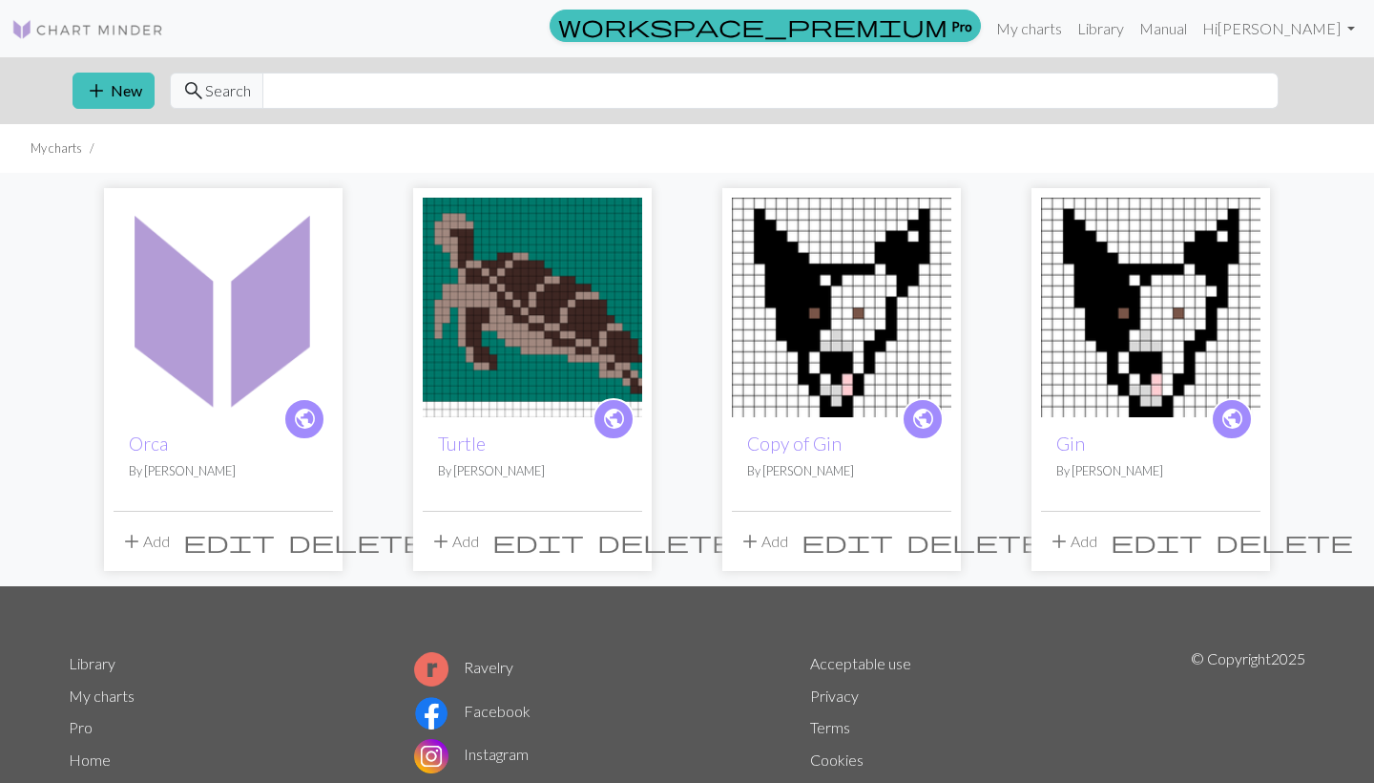
click at [118, 71] on div "add New search Search" at bounding box center [687, 90] width 1260 height 67
click at [118, 89] on button "add New" at bounding box center [114, 91] width 82 height 36
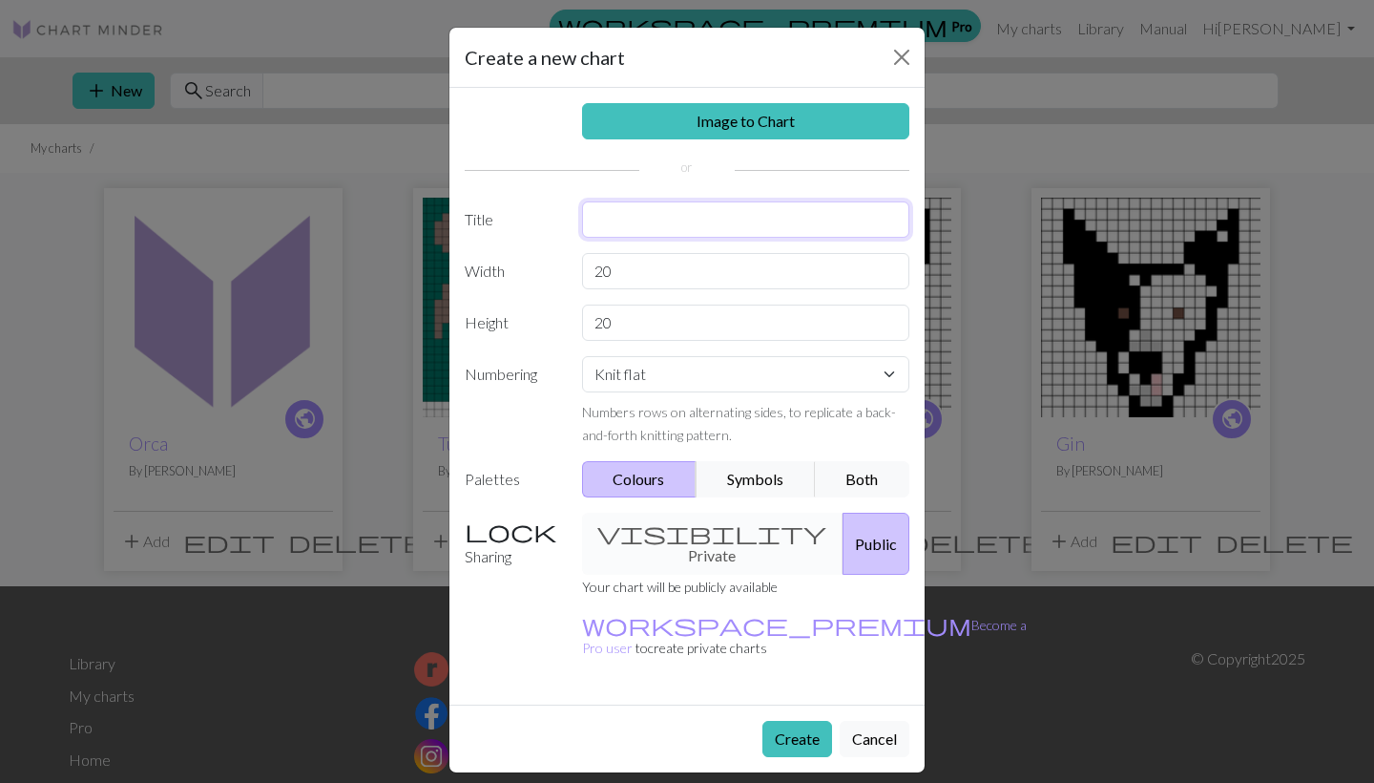
click at [648, 221] on input "text" at bounding box center [746, 219] width 328 height 36
type input "Orca 1"
click at [637, 260] on input "20" at bounding box center [746, 271] width 328 height 36
type input "2"
type input "33"
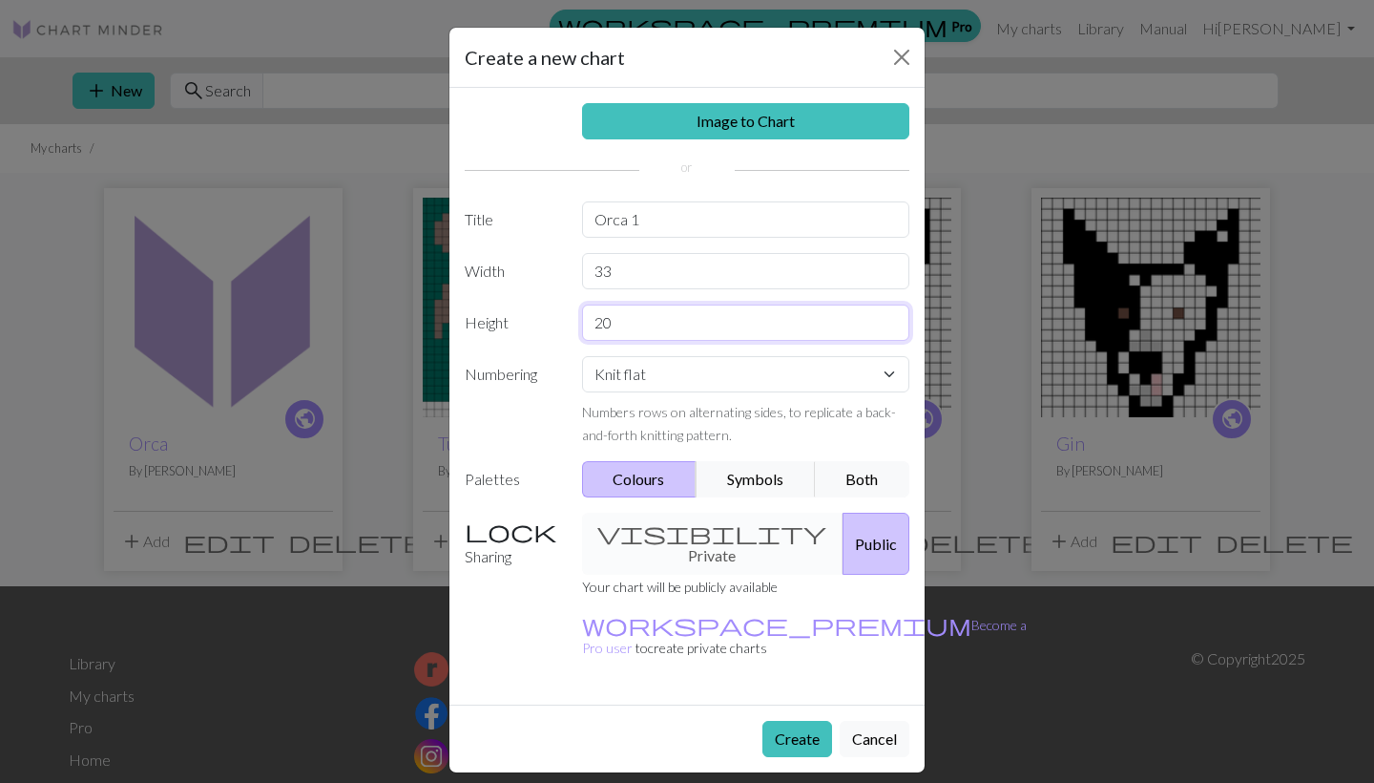
click at [657, 327] on input "20" at bounding box center [746, 322] width 328 height 36
type input "28"
click at [799, 721] on button "Create" at bounding box center [798, 739] width 70 height 36
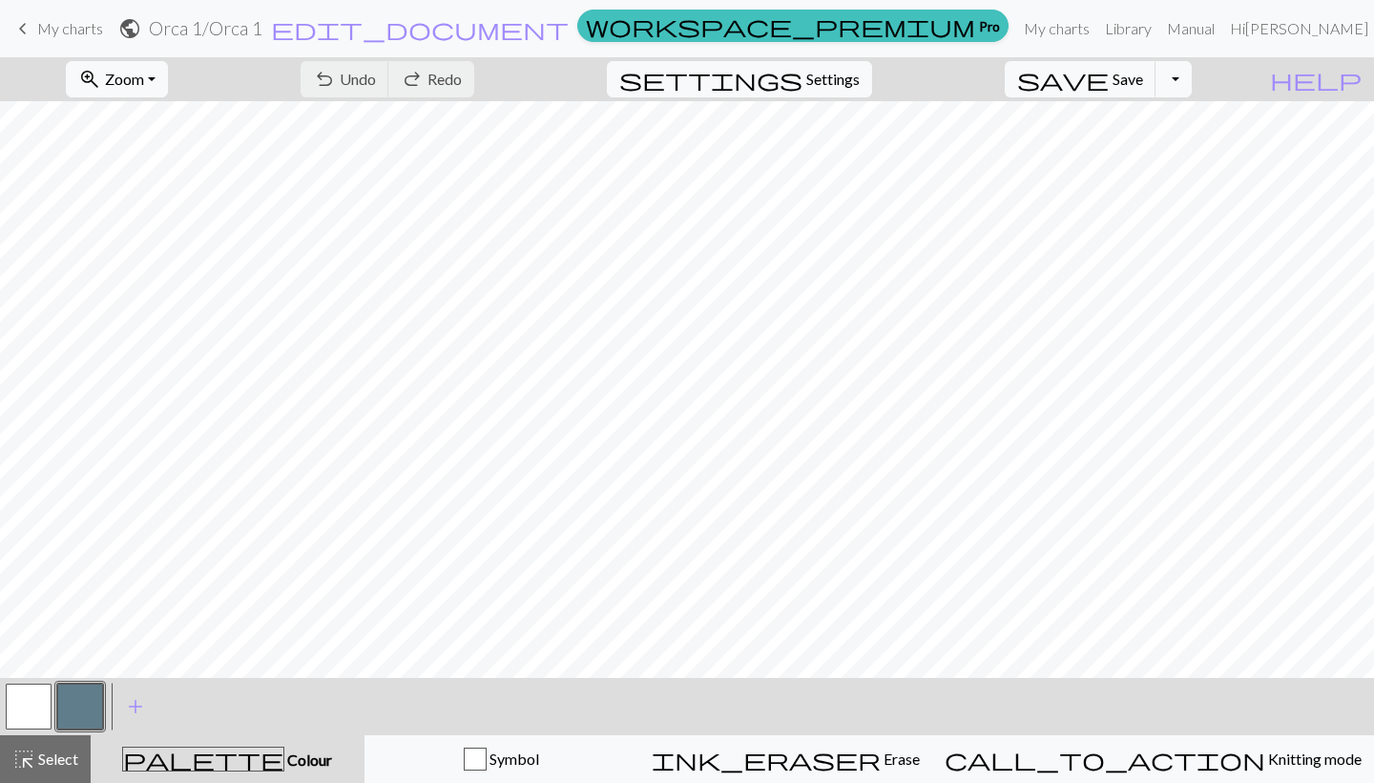
click at [24, 708] on button "button" at bounding box center [29, 706] width 46 height 46
click at [25, 696] on button "button" at bounding box center [29, 706] width 46 height 46
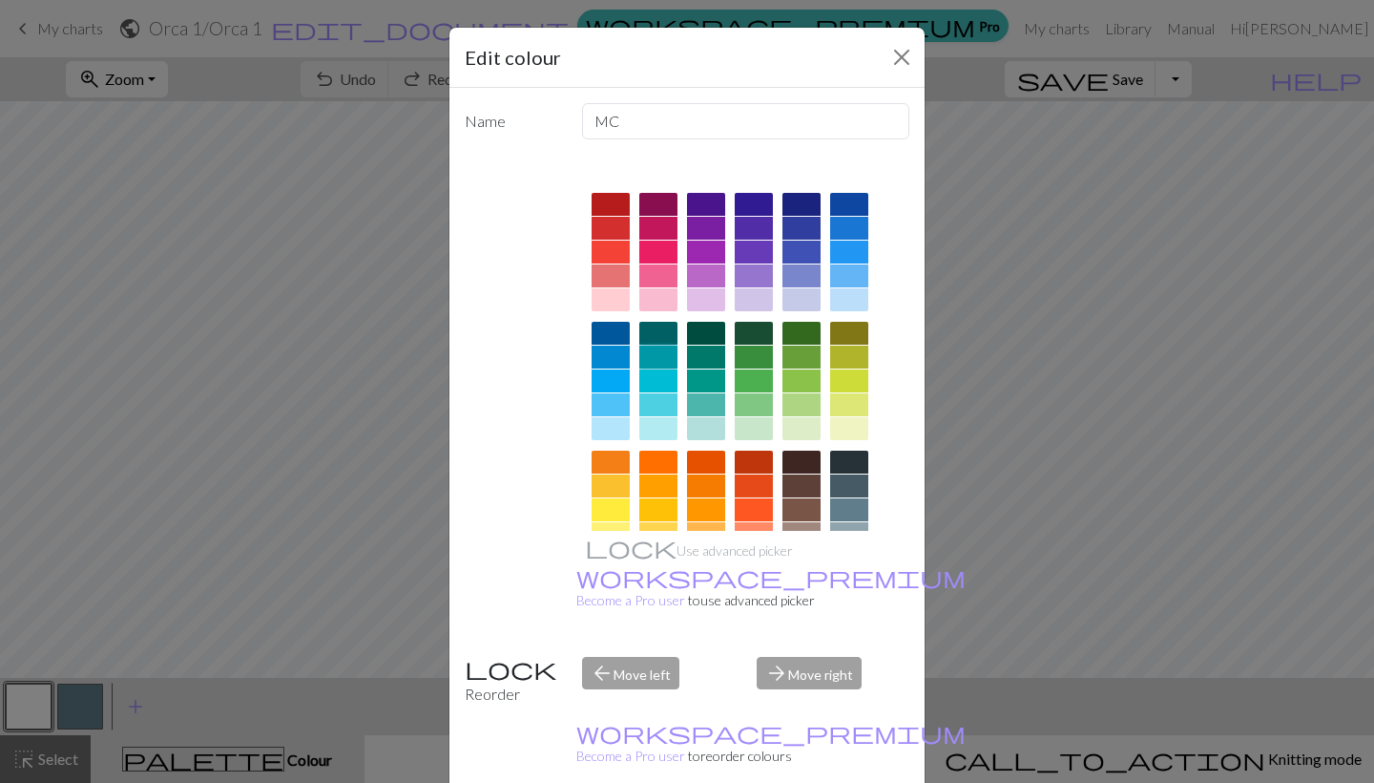
click at [660, 350] on div at bounding box center [658, 356] width 38 height 23
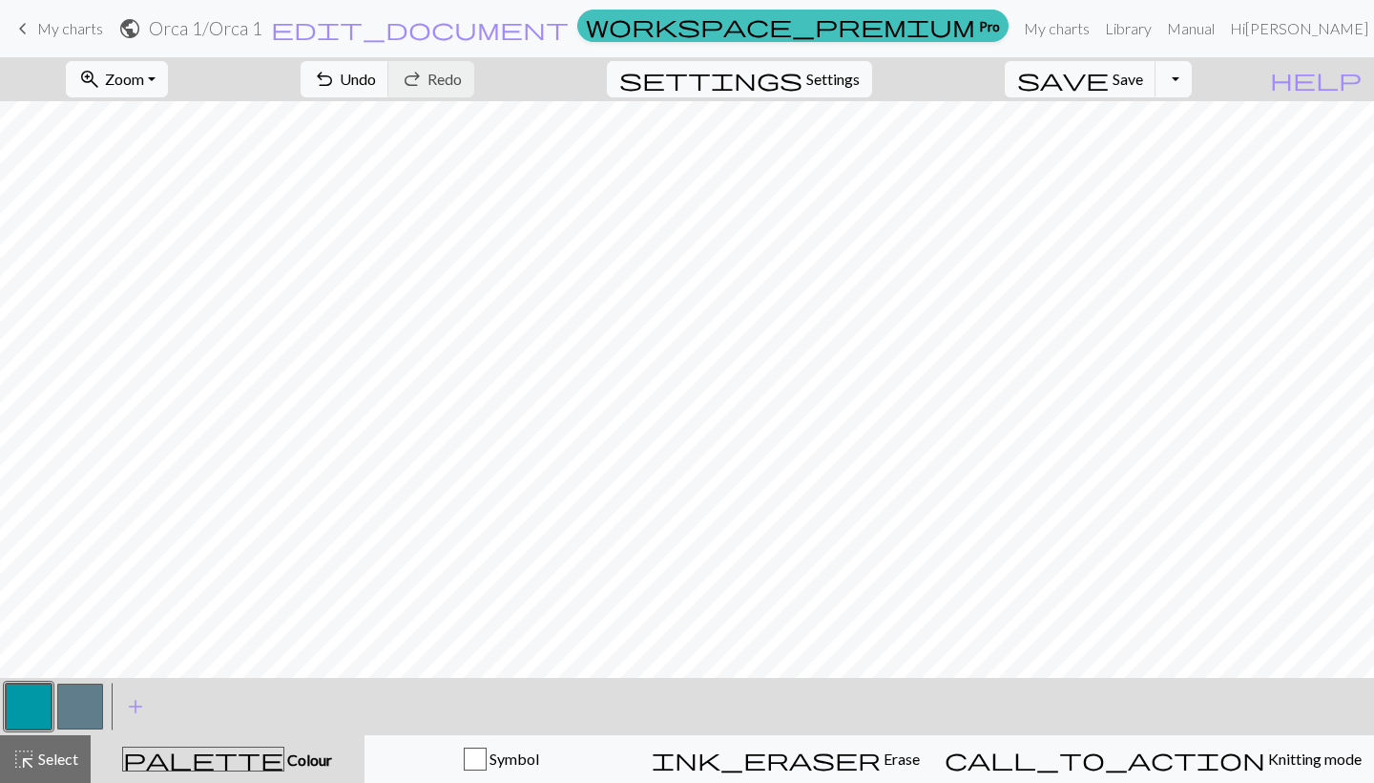
click at [79, 695] on button "button" at bounding box center [80, 706] width 46 height 46
click at [109, 694] on div "add Add a colour" at bounding box center [135, 706] width 53 height 57
click at [82, 710] on button "button" at bounding box center [80, 706] width 46 height 46
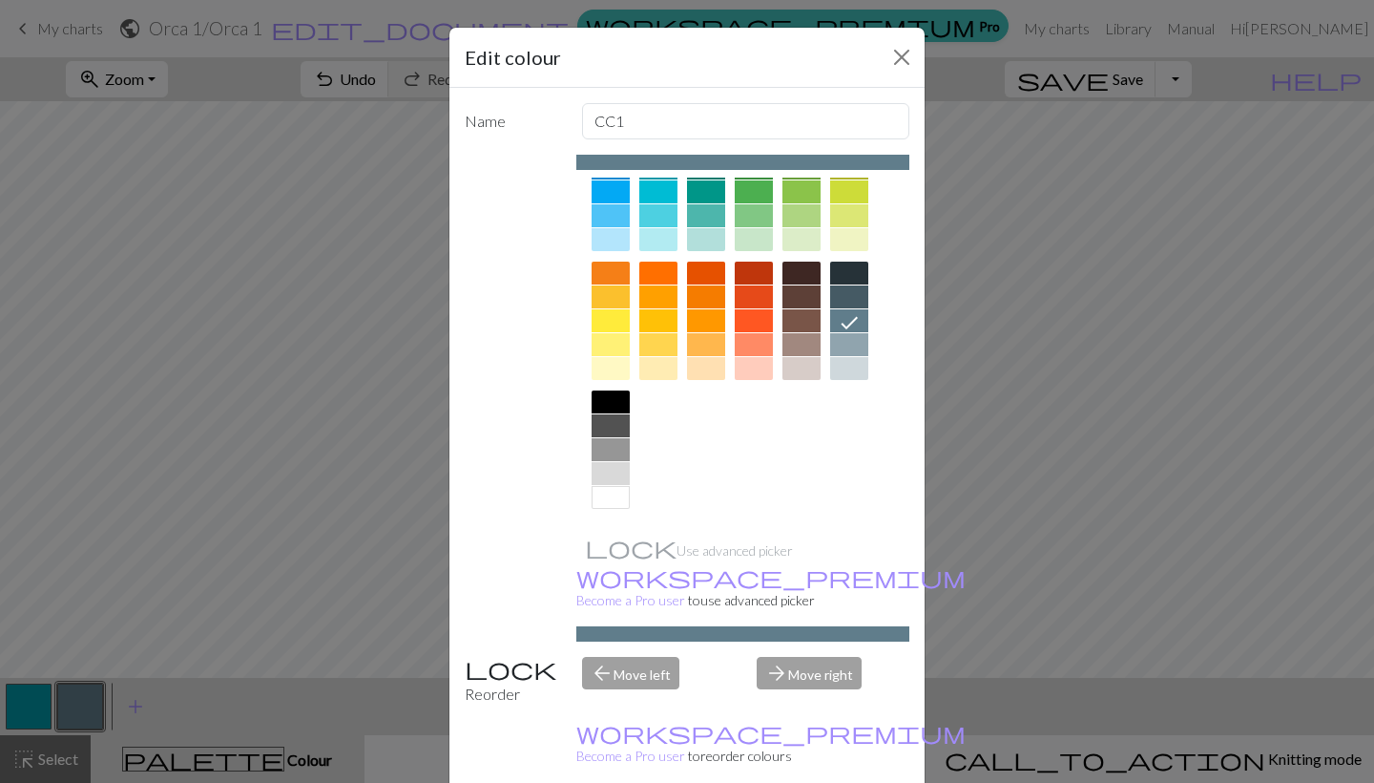
scroll to position [189, 0]
click at [620, 407] on div at bounding box center [611, 401] width 38 height 23
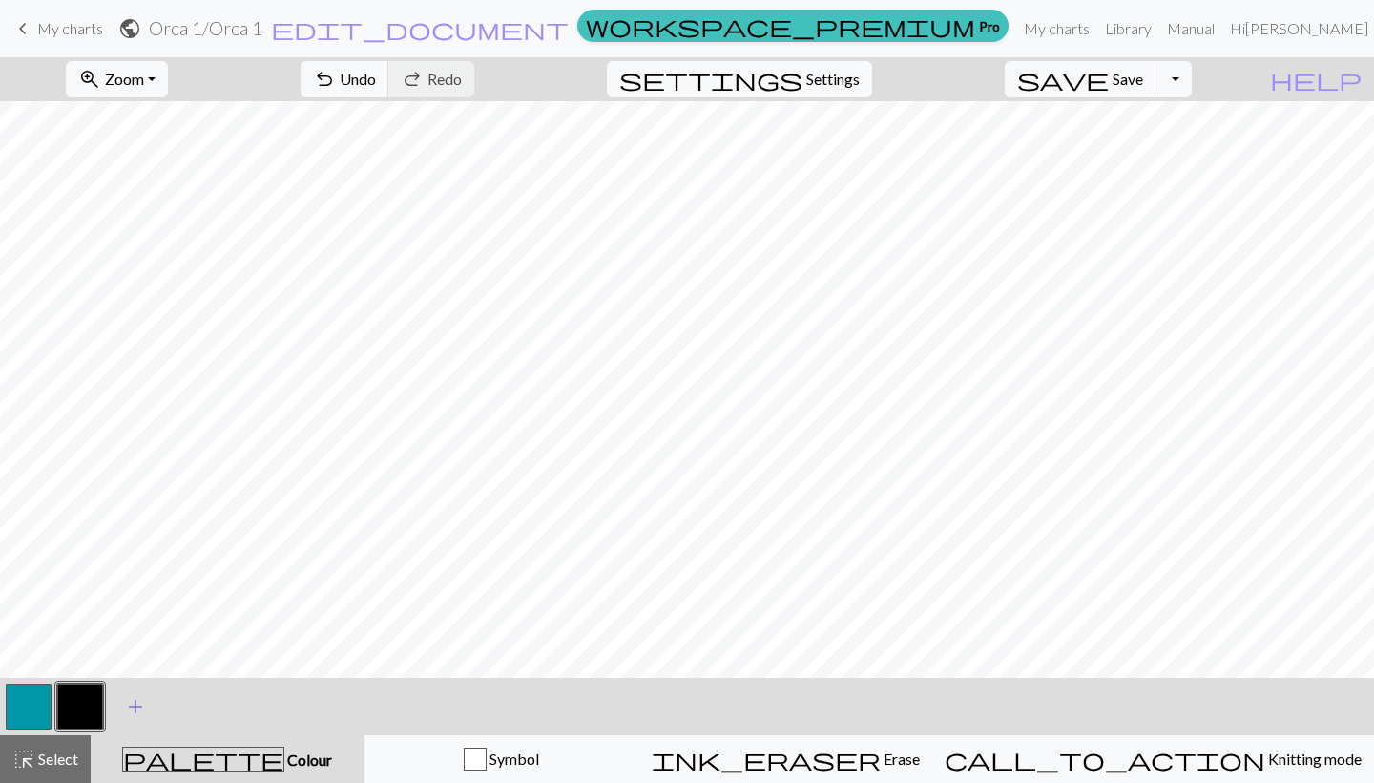
click at [142, 707] on span "add" at bounding box center [135, 706] width 23 height 27
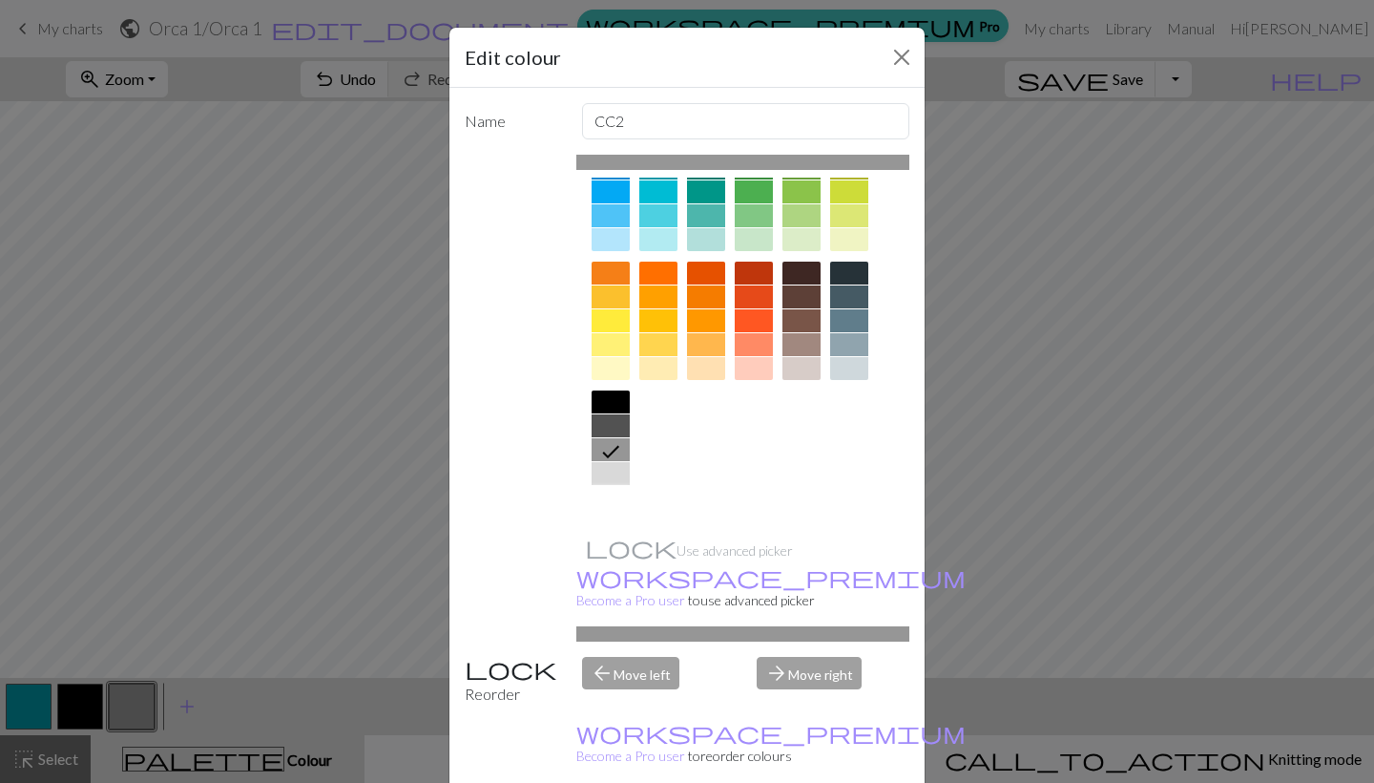
click at [616, 502] on div at bounding box center [611, 497] width 38 height 23
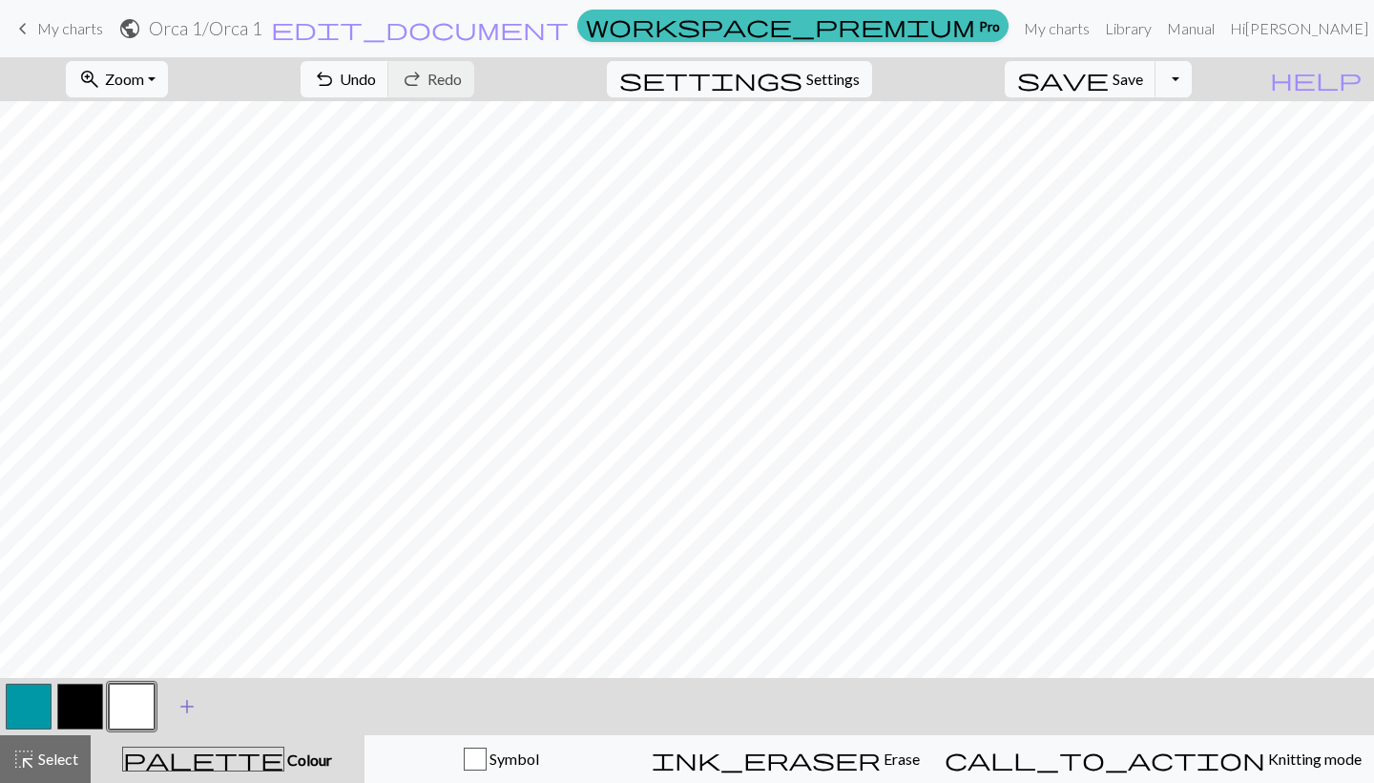
click at [189, 698] on span "add" at bounding box center [187, 706] width 23 height 27
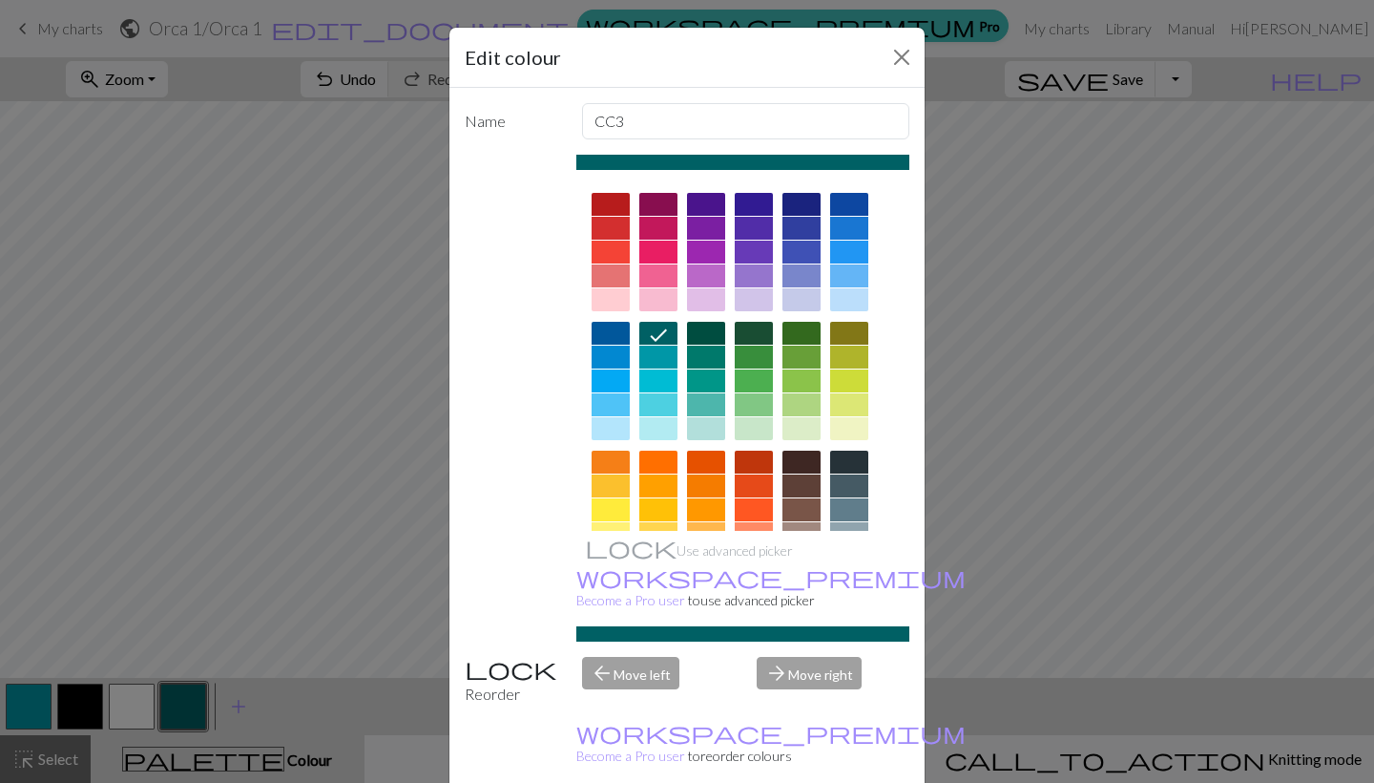
click at [614, 425] on div at bounding box center [611, 428] width 38 height 23
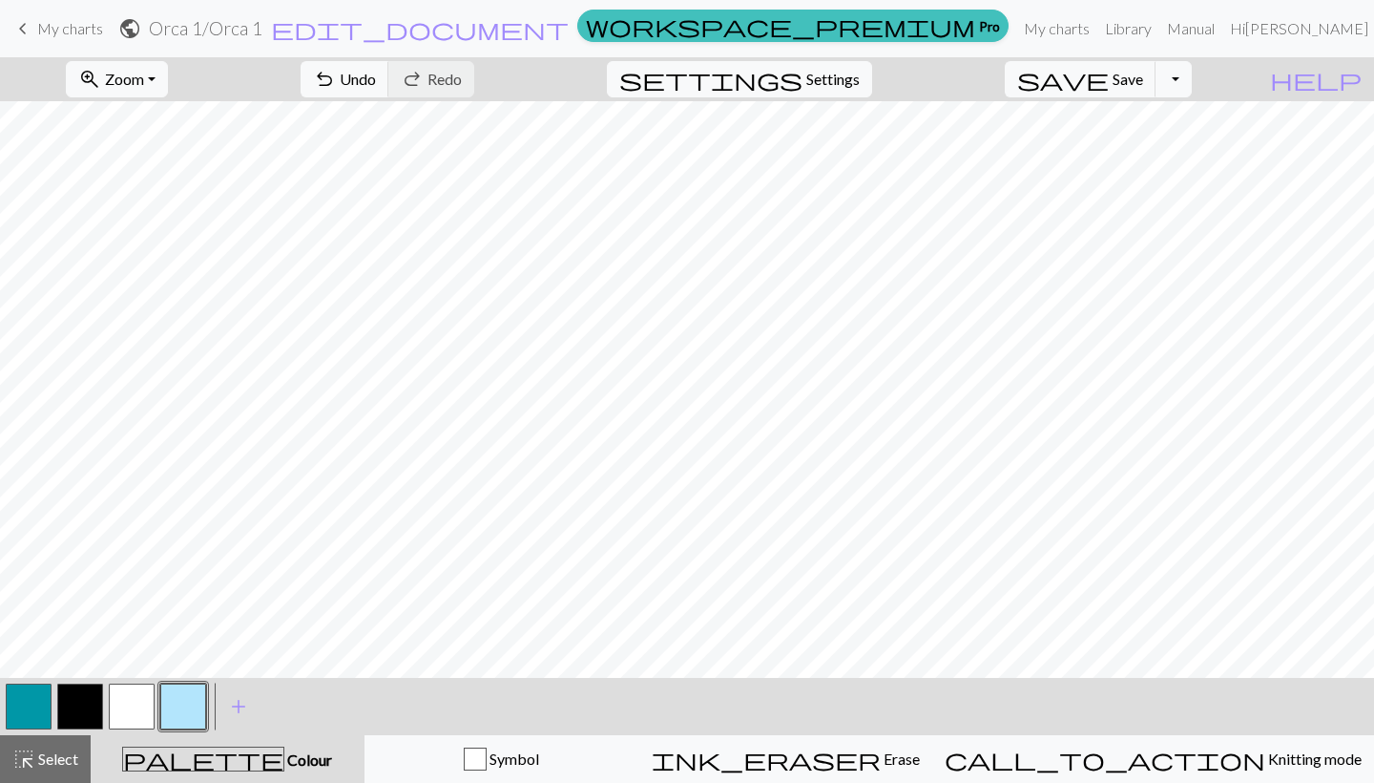
click at [87, 719] on button "button" at bounding box center [80, 706] width 46 height 46
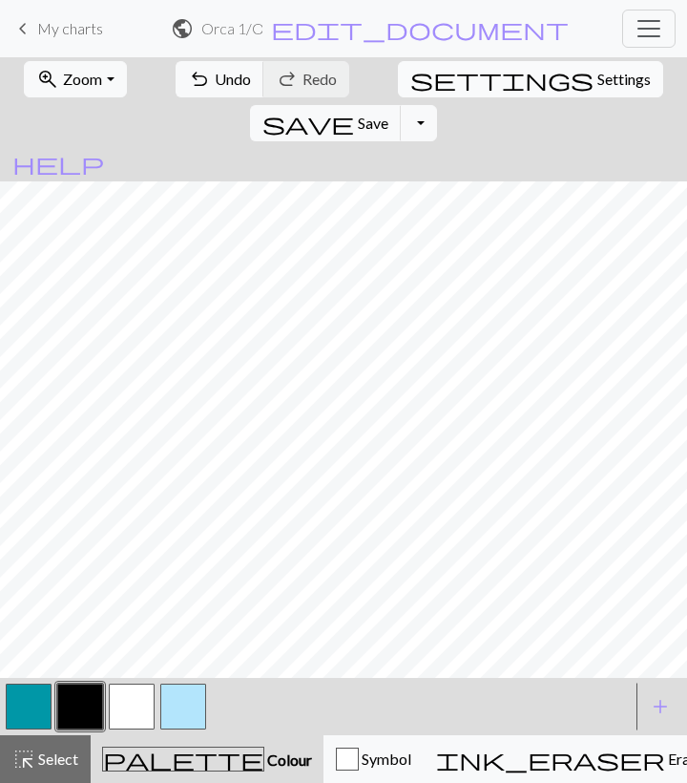
click at [597, 83] on span "Settings" at bounding box center [623, 79] width 53 height 23
select select "aran"
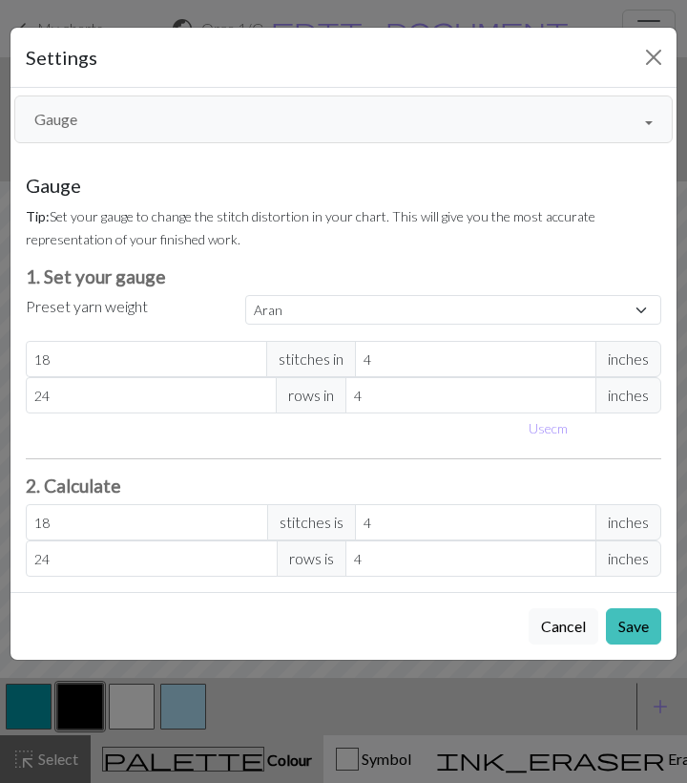
click at [295, 136] on button "Gauge" at bounding box center [343, 119] width 658 height 48
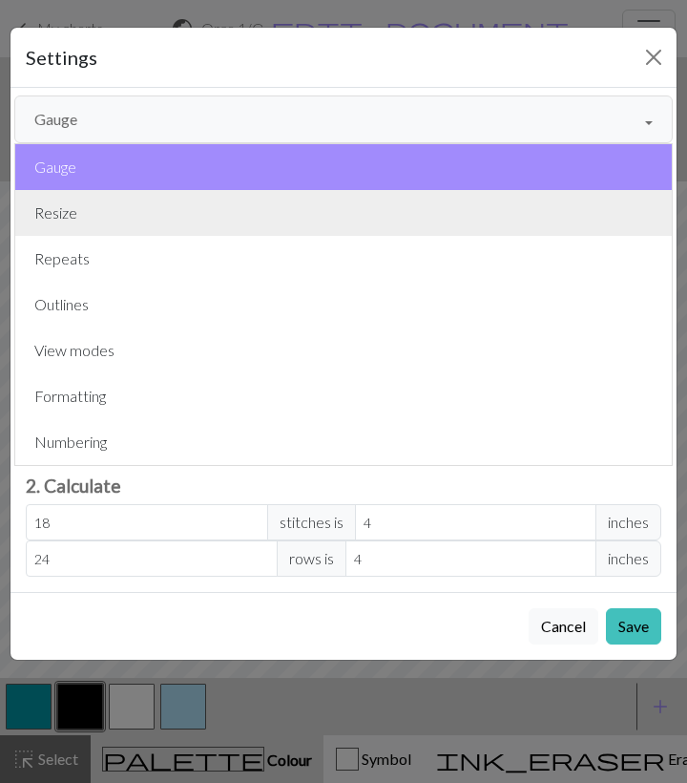
click at [133, 212] on button "Resize" at bounding box center [343, 213] width 657 height 46
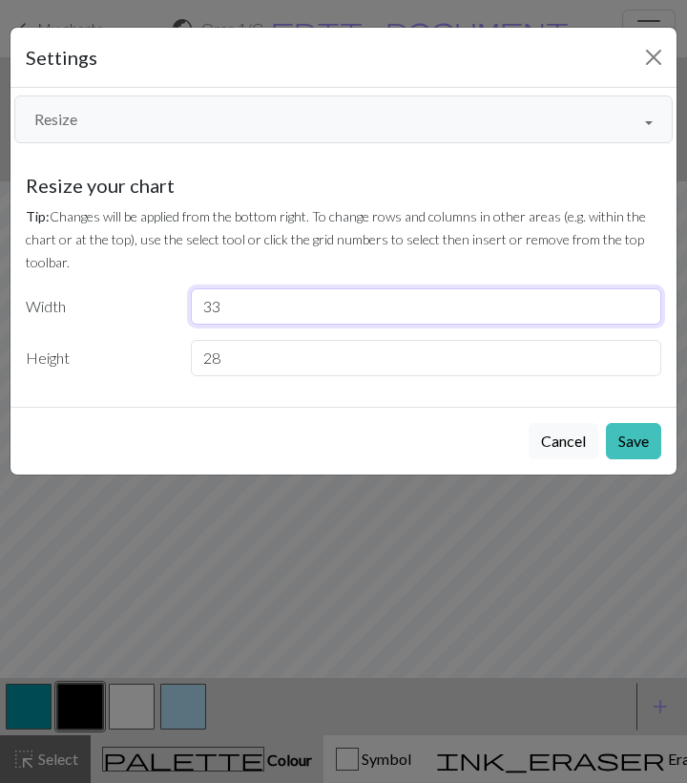
click at [247, 306] on input "33" at bounding box center [426, 306] width 471 height 36
type input "35"
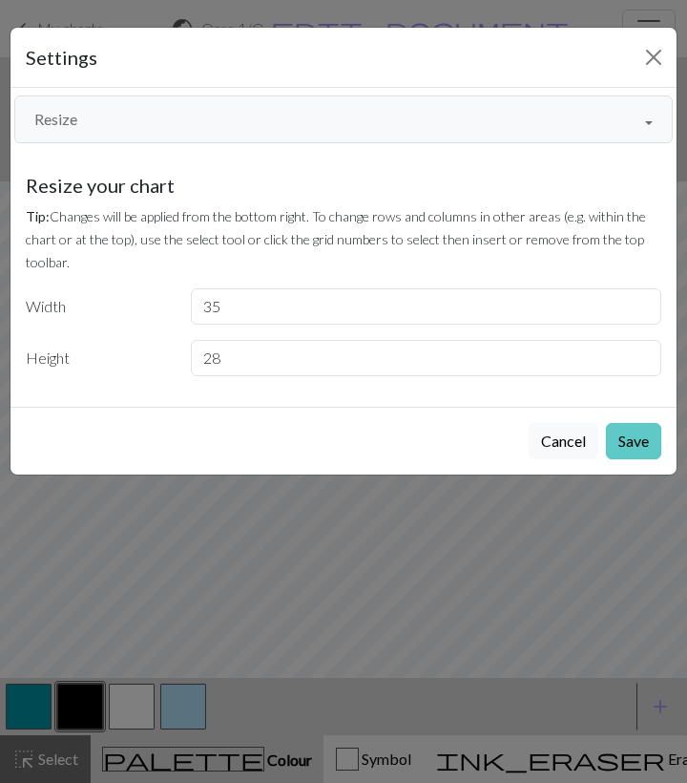
click at [640, 443] on button "Save" at bounding box center [633, 441] width 55 height 36
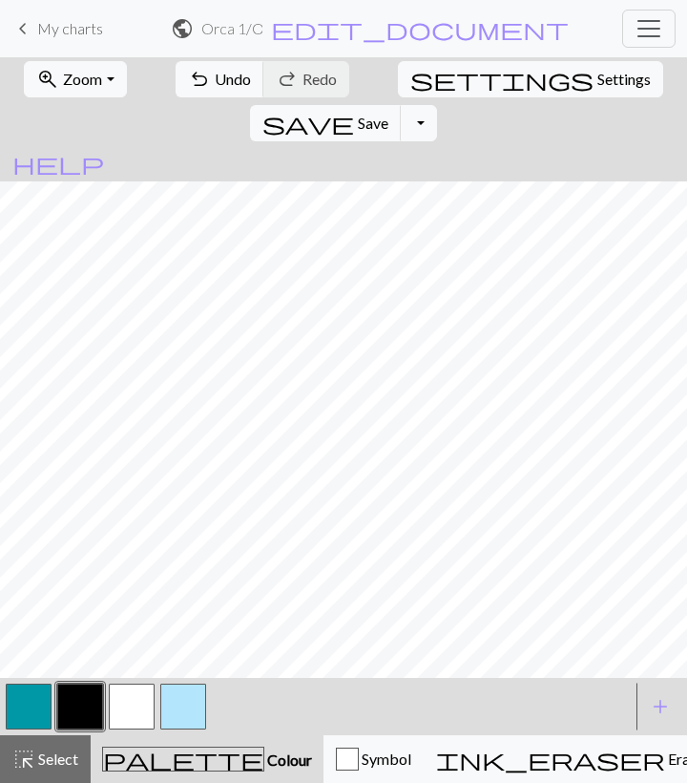
click at [90, 704] on button "button" at bounding box center [80, 706] width 46 height 46
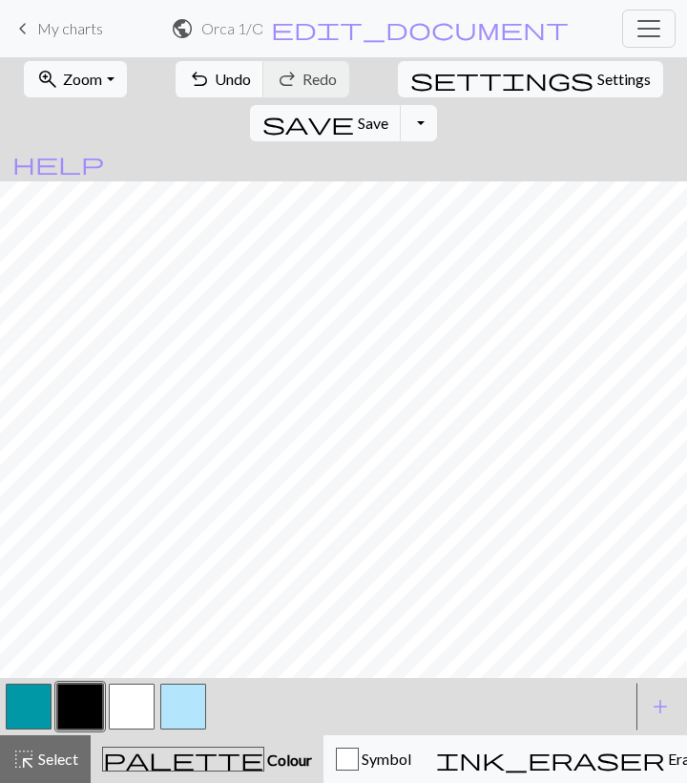
scroll to position [44, 249]
click at [132, 715] on button "button" at bounding box center [132, 706] width 46 height 46
click at [97, 700] on button "button" at bounding box center [80, 706] width 46 height 46
click at [131, 695] on button "button" at bounding box center [132, 706] width 46 height 46
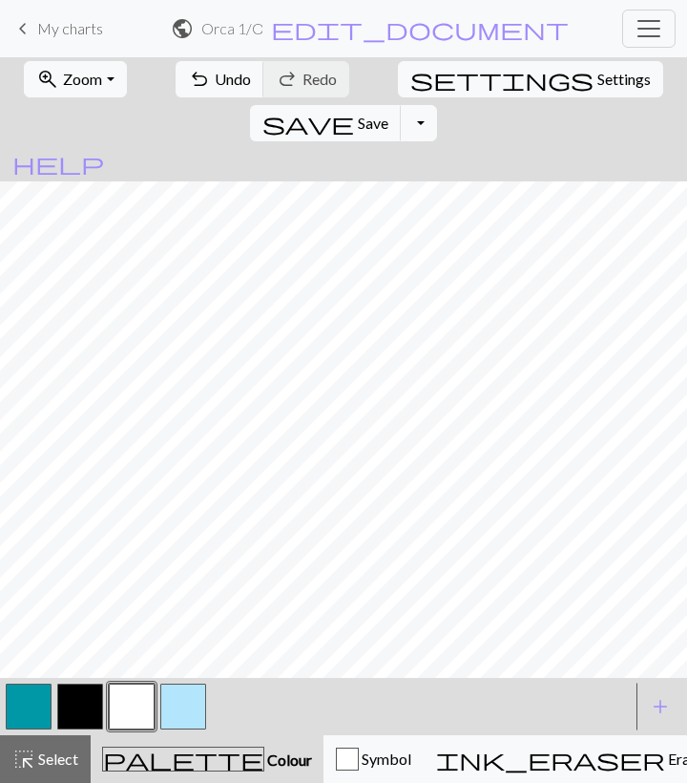
click at [93, 708] on button "button" at bounding box center [80, 706] width 46 height 46
click at [133, 711] on button "button" at bounding box center [132, 706] width 46 height 46
click at [132, 714] on button "button" at bounding box center [132, 706] width 46 height 46
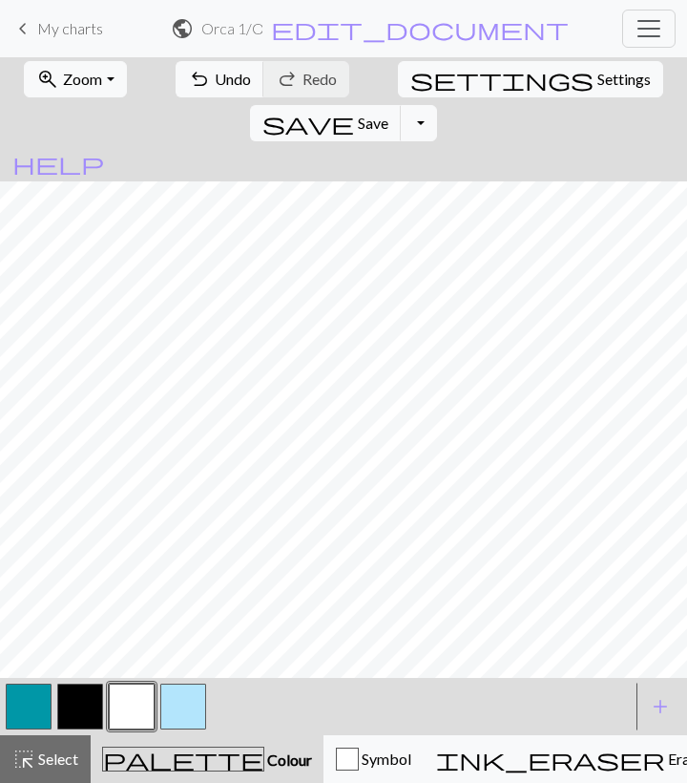
click at [84, 708] on button "button" at bounding box center [80, 706] width 46 height 46
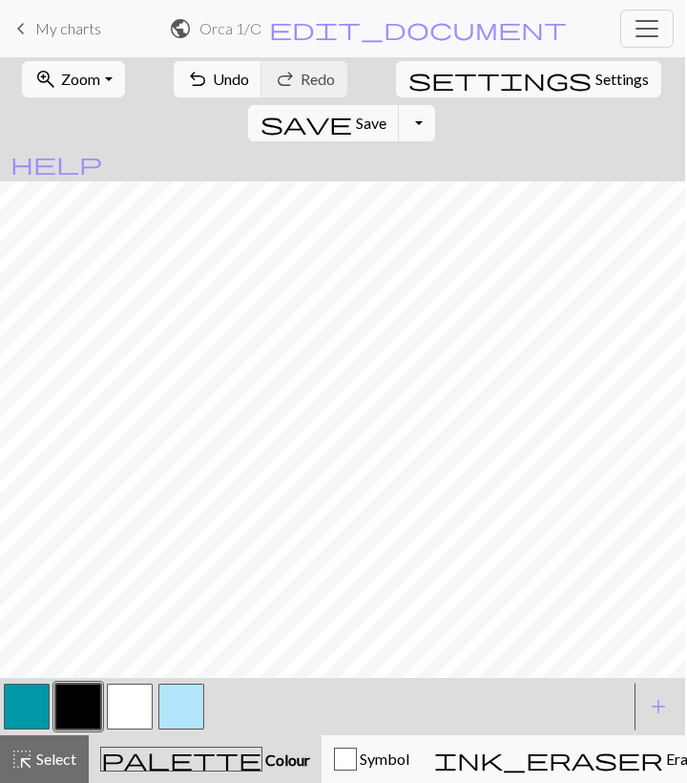
scroll to position [0, 0]
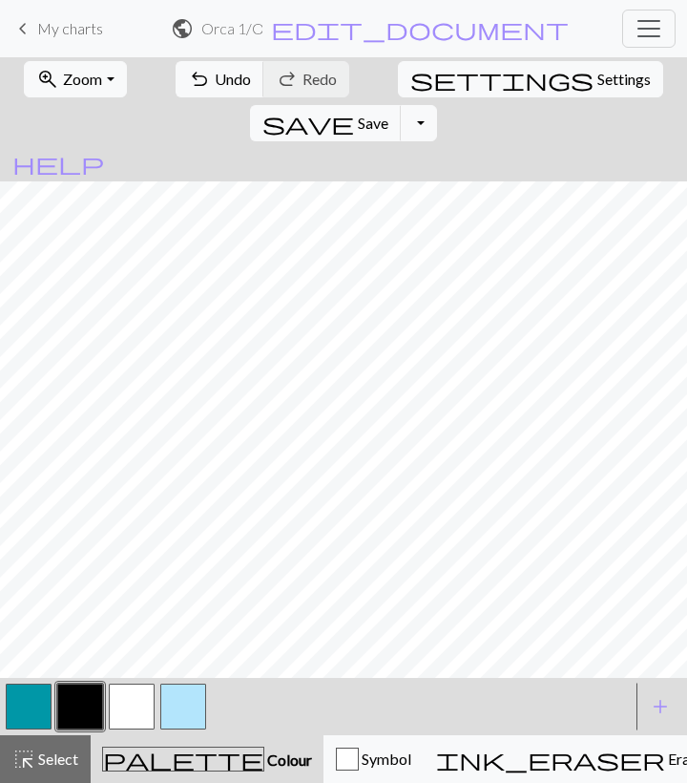
click at [36, 711] on button "button" at bounding box center [29, 706] width 46 height 46
click at [76, 696] on button "button" at bounding box center [80, 706] width 46 height 46
click at [136, 709] on button "button" at bounding box center [132, 706] width 46 height 46
click at [81, 695] on button "button" at bounding box center [80, 706] width 46 height 46
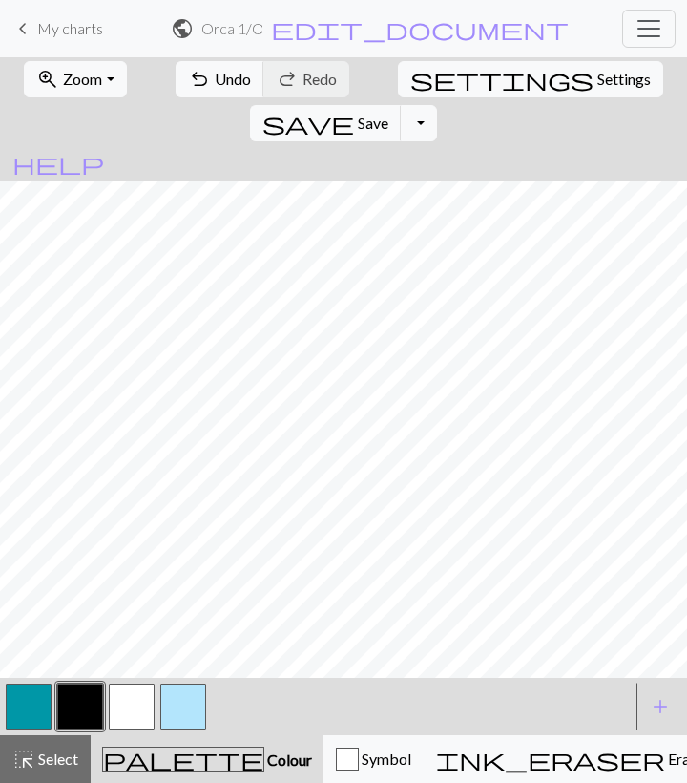
click at [36, 710] on button "button" at bounding box center [29, 706] width 46 height 46
click at [85, 699] on button "button" at bounding box center [80, 706] width 46 height 46
click at [31, 706] on button "button" at bounding box center [29, 706] width 46 height 46
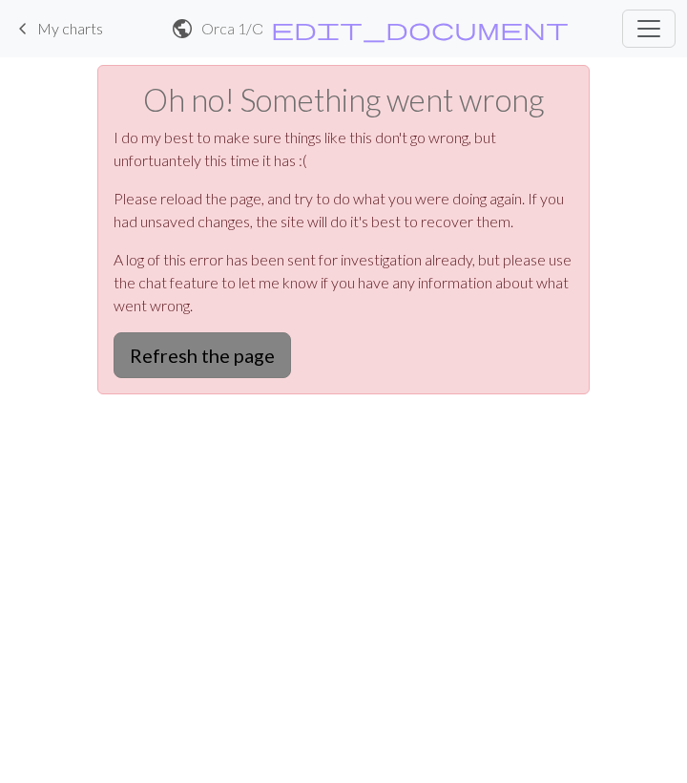
click at [215, 367] on button "Refresh the page" at bounding box center [203, 355] width 178 height 46
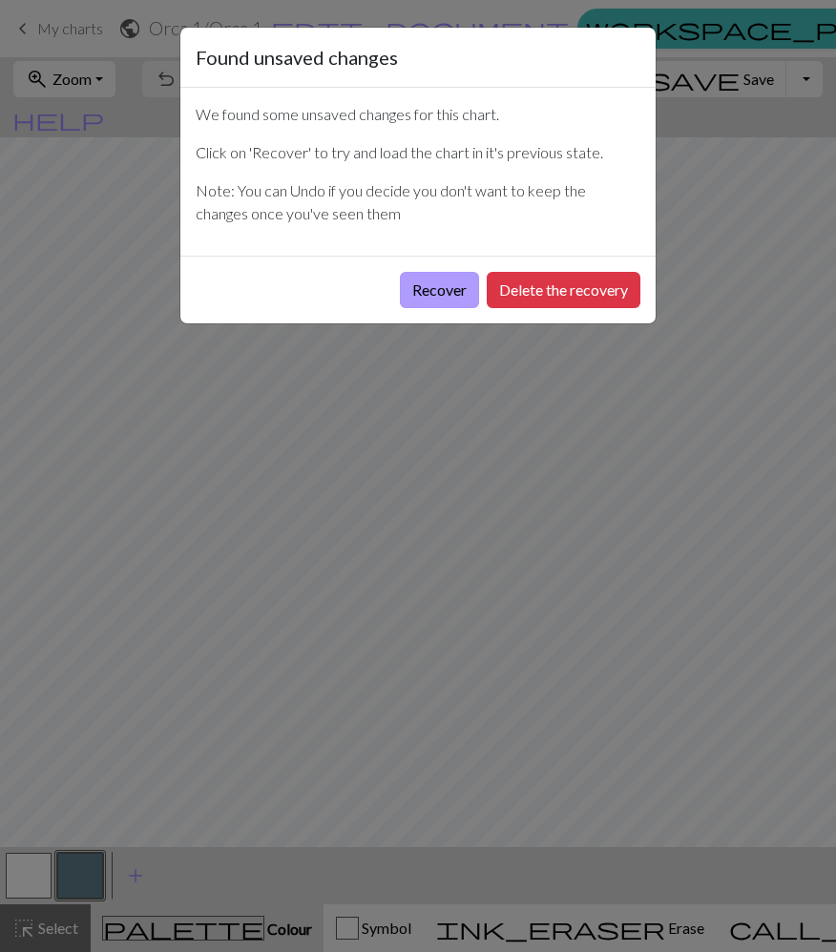
click at [446, 286] on button "Recover" at bounding box center [439, 290] width 79 height 36
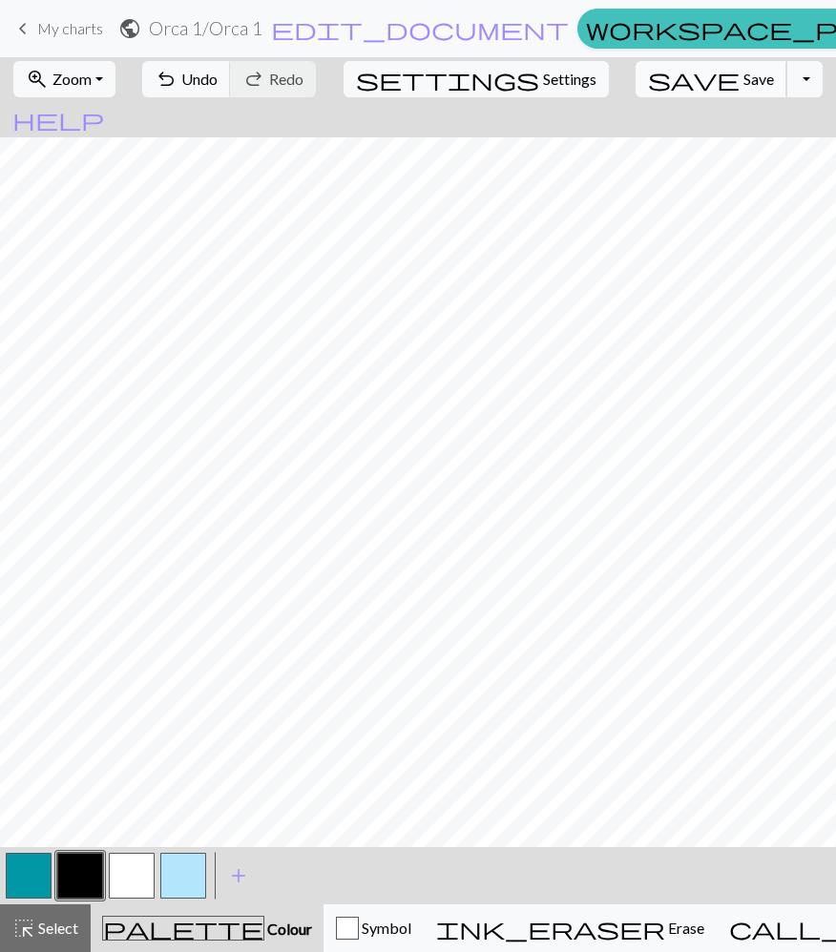
click at [743, 77] on span "Save" at bounding box center [758, 79] width 31 height 18
click at [184, 869] on button "button" at bounding box center [183, 876] width 46 height 46
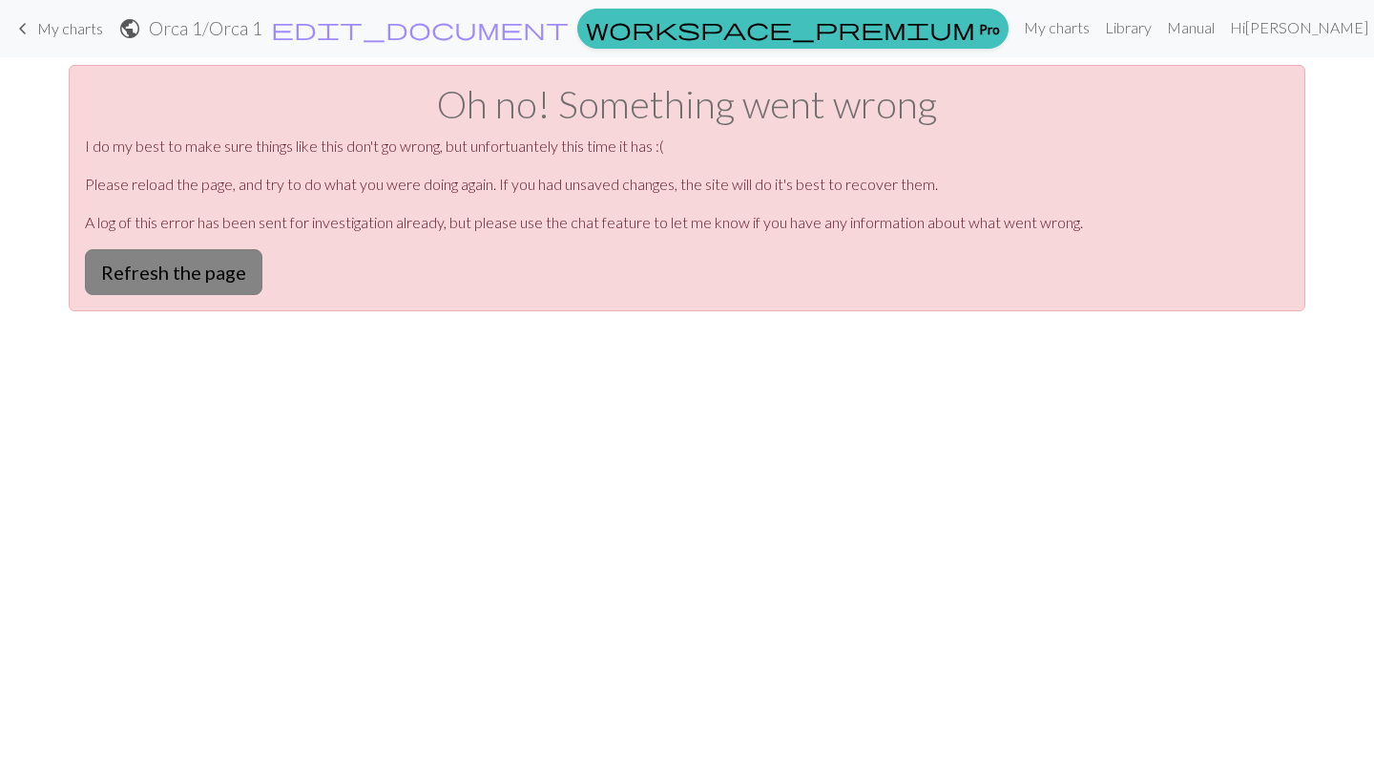
click at [158, 270] on button "Refresh the page" at bounding box center [174, 272] width 178 height 46
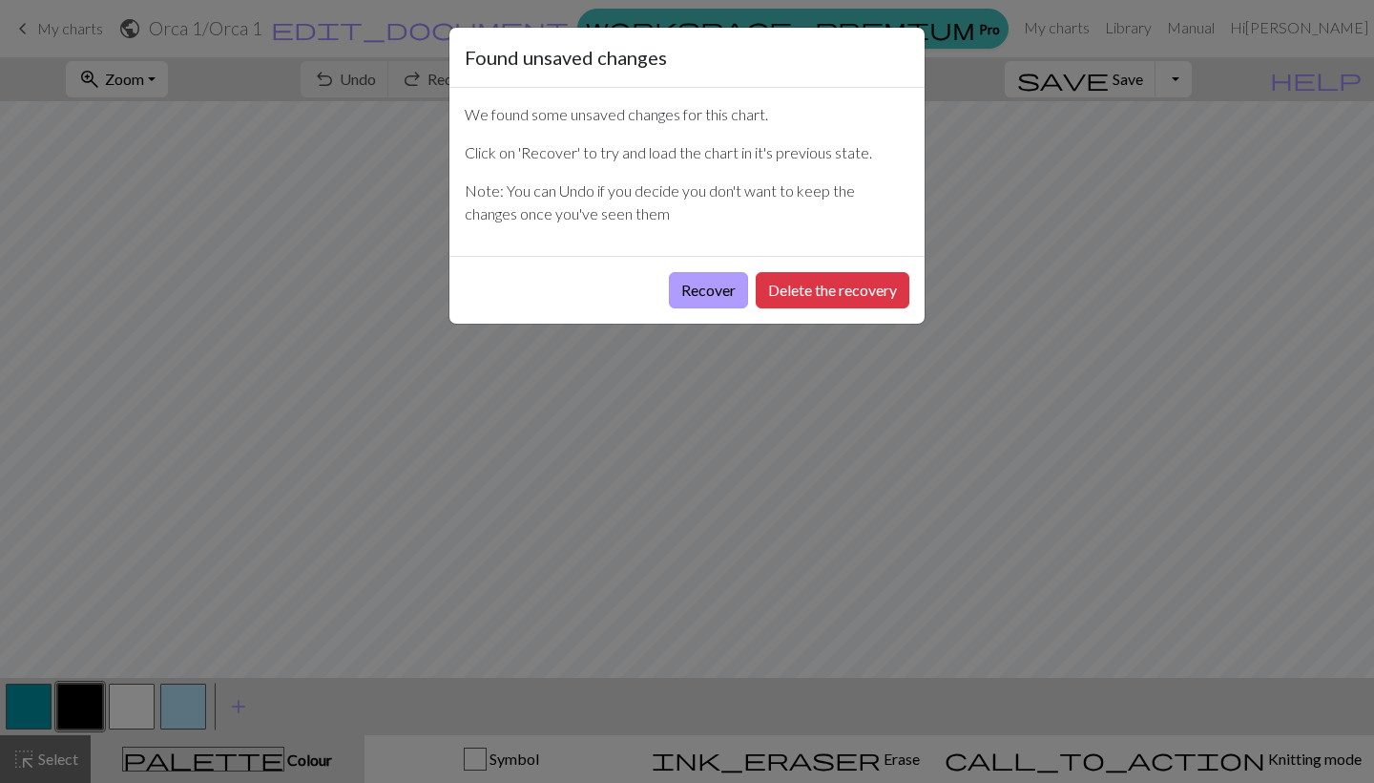
click at [724, 291] on button "Recover" at bounding box center [708, 290] width 79 height 36
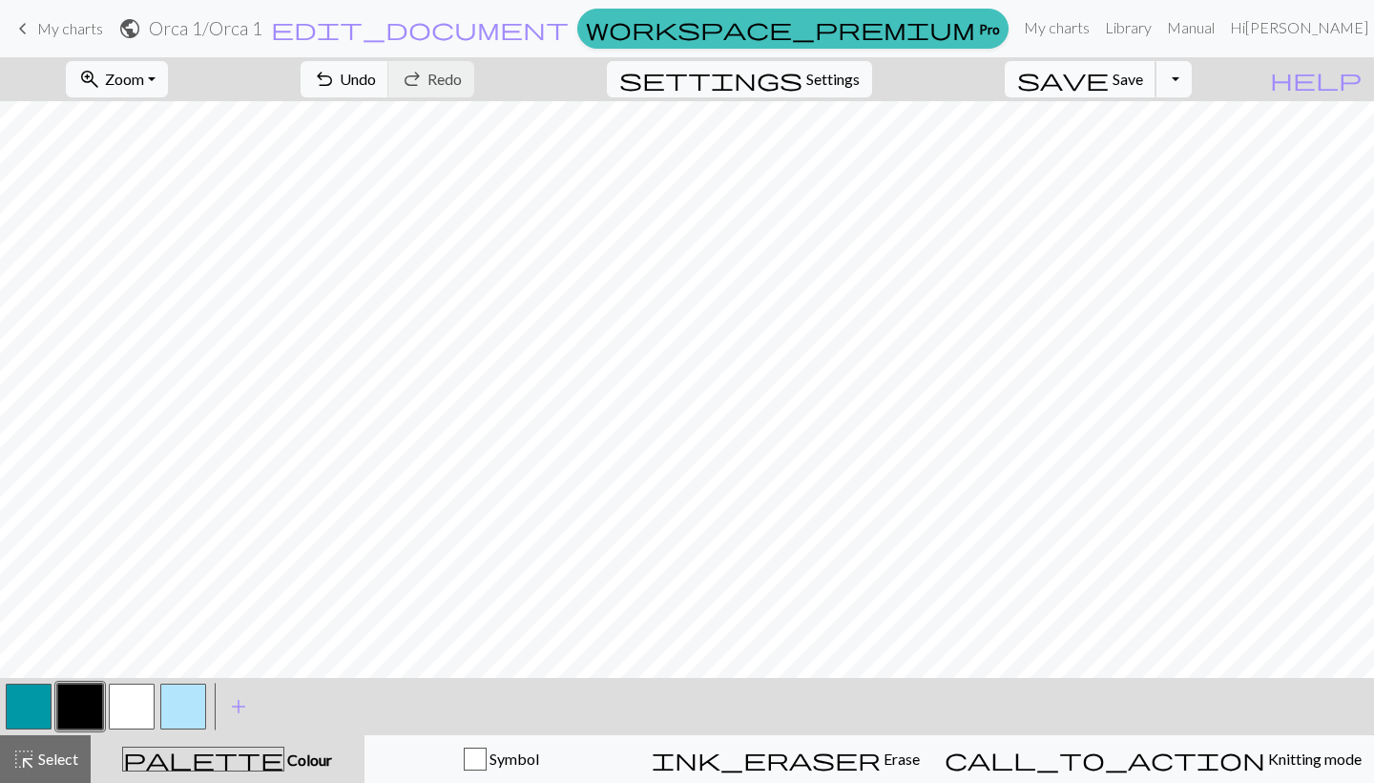
click at [1142, 84] on span "Save" at bounding box center [1128, 79] width 31 height 18
click at [168, 84] on button "zoom_in Zoom Zoom" at bounding box center [117, 79] width 102 height 36
click at [148, 120] on button "Fit all" at bounding box center [142, 121] width 151 height 31
click at [39, 704] on button "button" at bounding box center [29, 706] width 46 height 46
click at [72, 703] on button "button" at bounding box center [80, 706] width 46 height 46
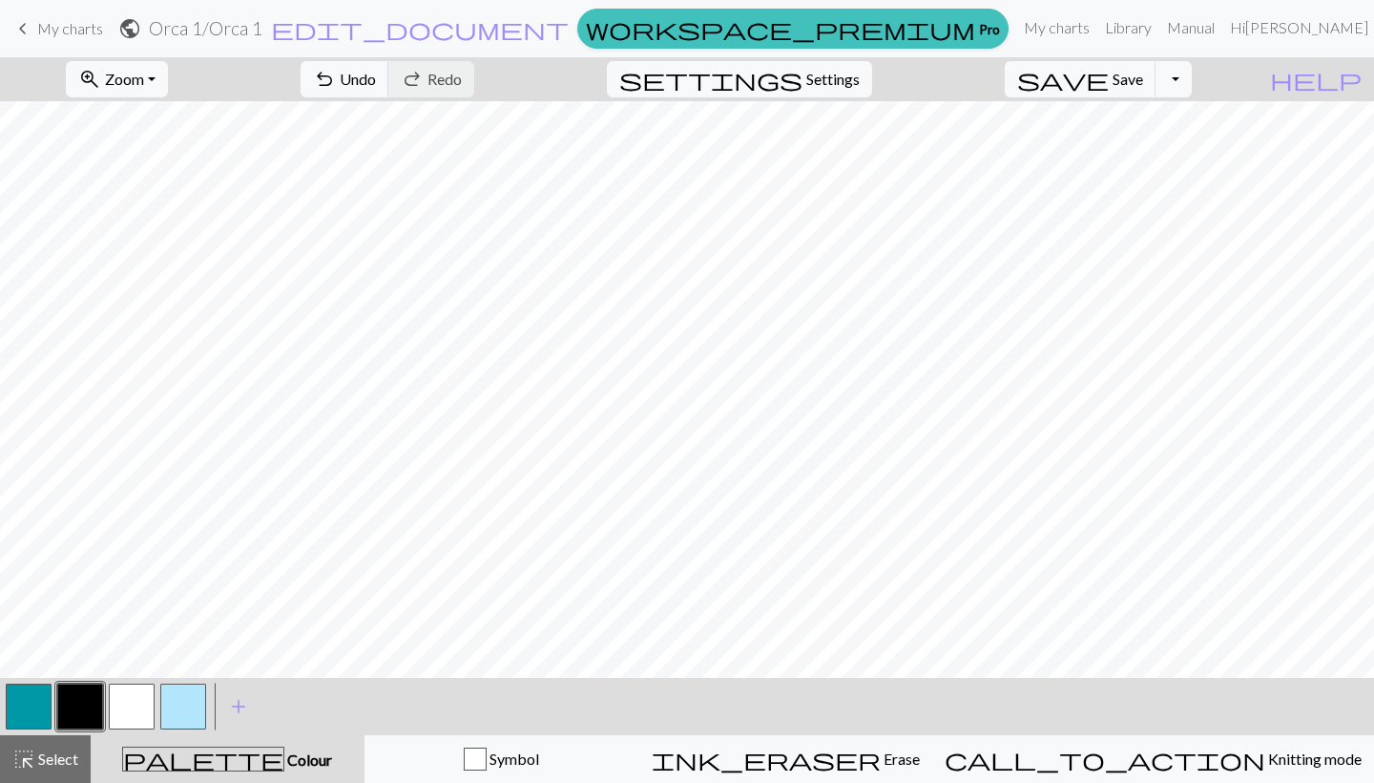
click at [29, 712] on button "button" at bounding box center [29, 706] width 46 height 46
click at [82, 694] on button "button" at bounding box center [80, 706] width 46 height 46
click at [1143, 81] on span "Save" at bounding box center [1128, 79] width 31 height 18
